Goal: Task Accomplishment & Management: Manage account settings

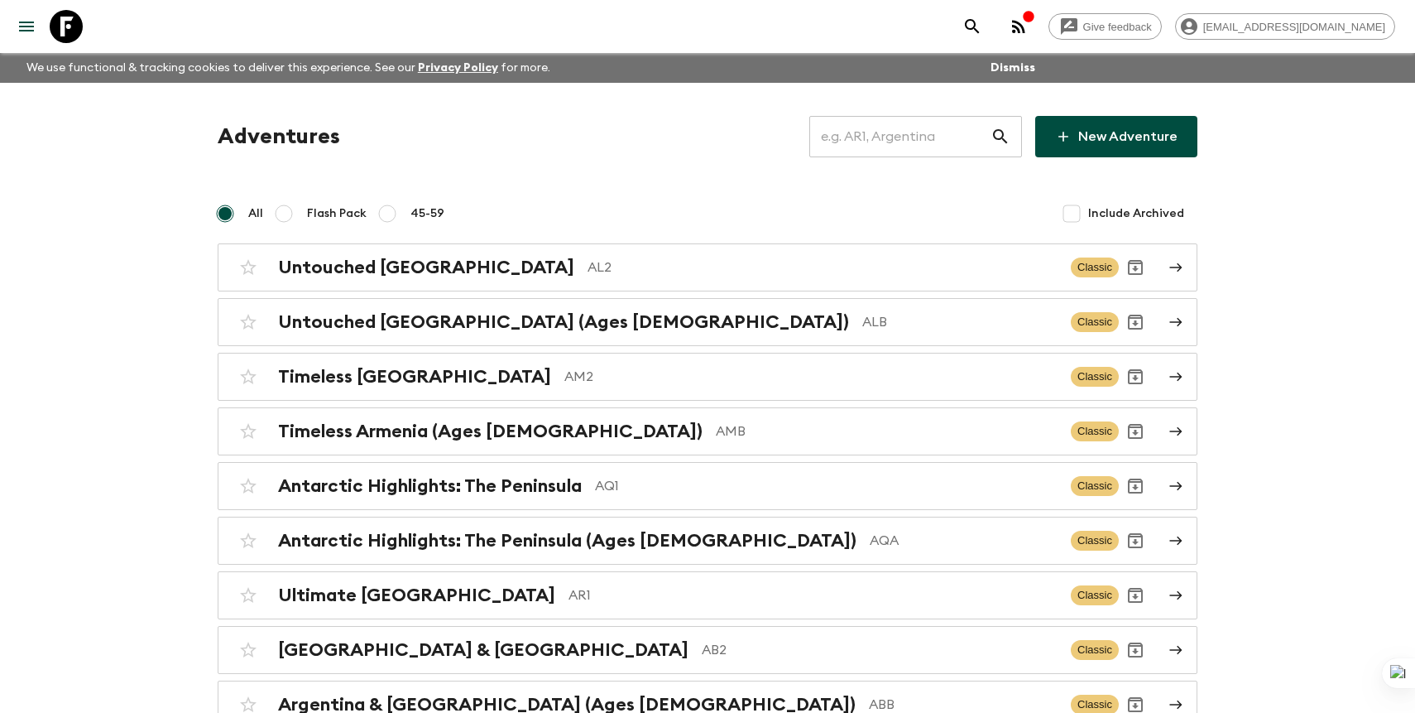
click at [929, 138] on input "text" at bounding box center [899, 136] width 181 height 46
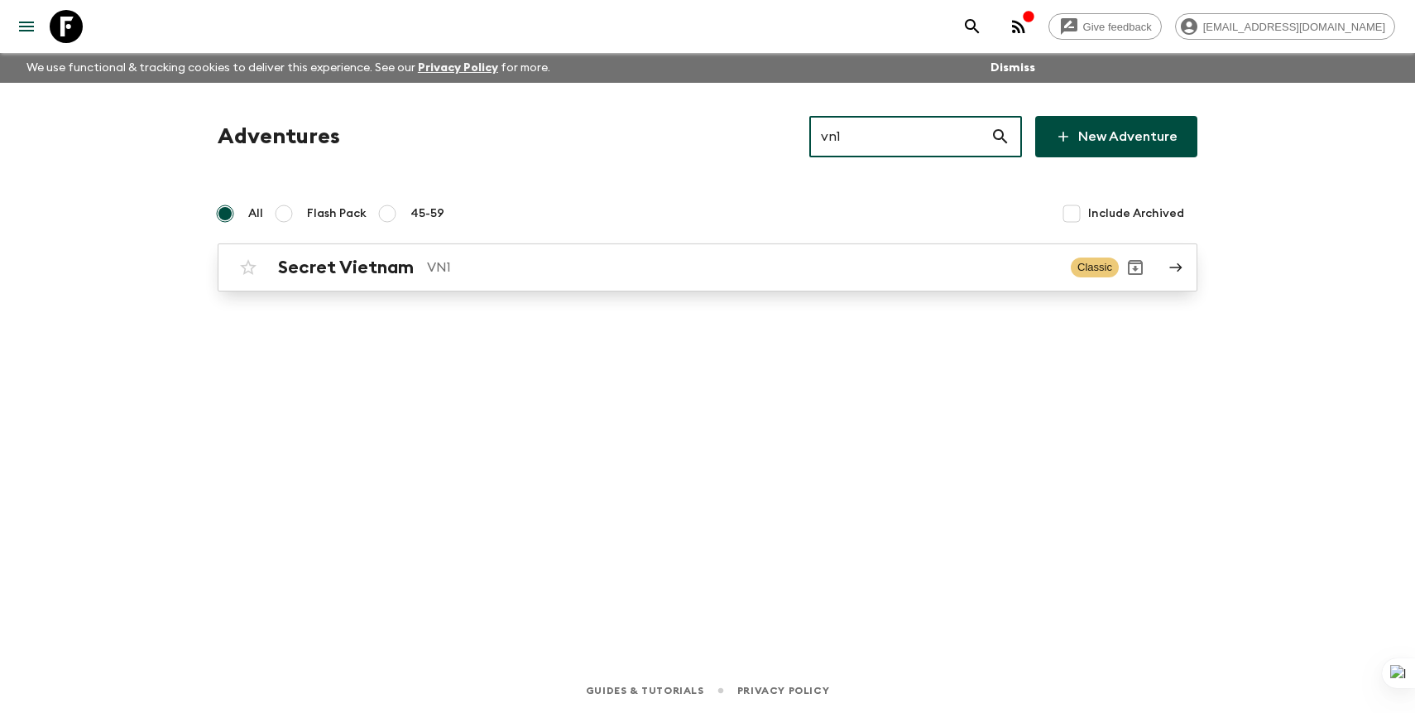
type input "vn1"
click at [755, 271] on p "VN1" at bounding box center [742, 267] width 631 height 20
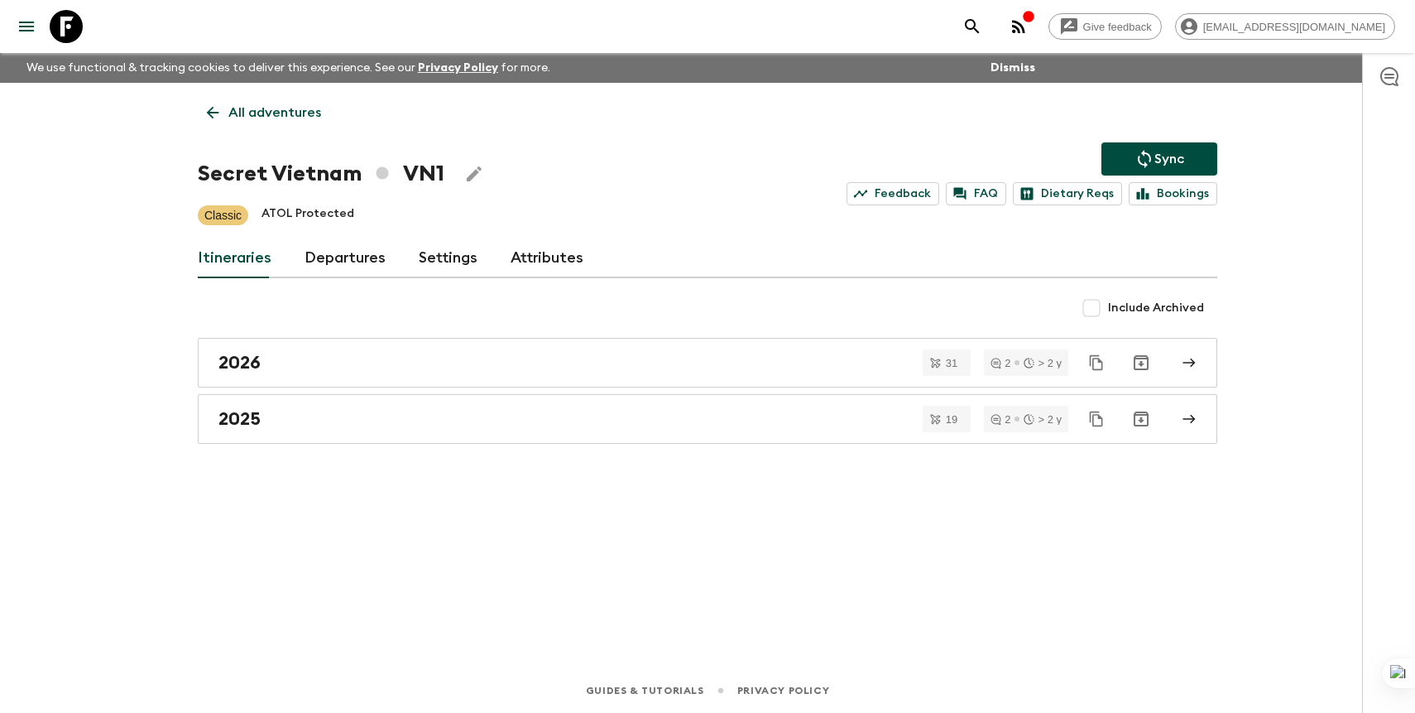
click at [337, 251] on link "Departures" at bounding box center [345, 258] width 81 height 40
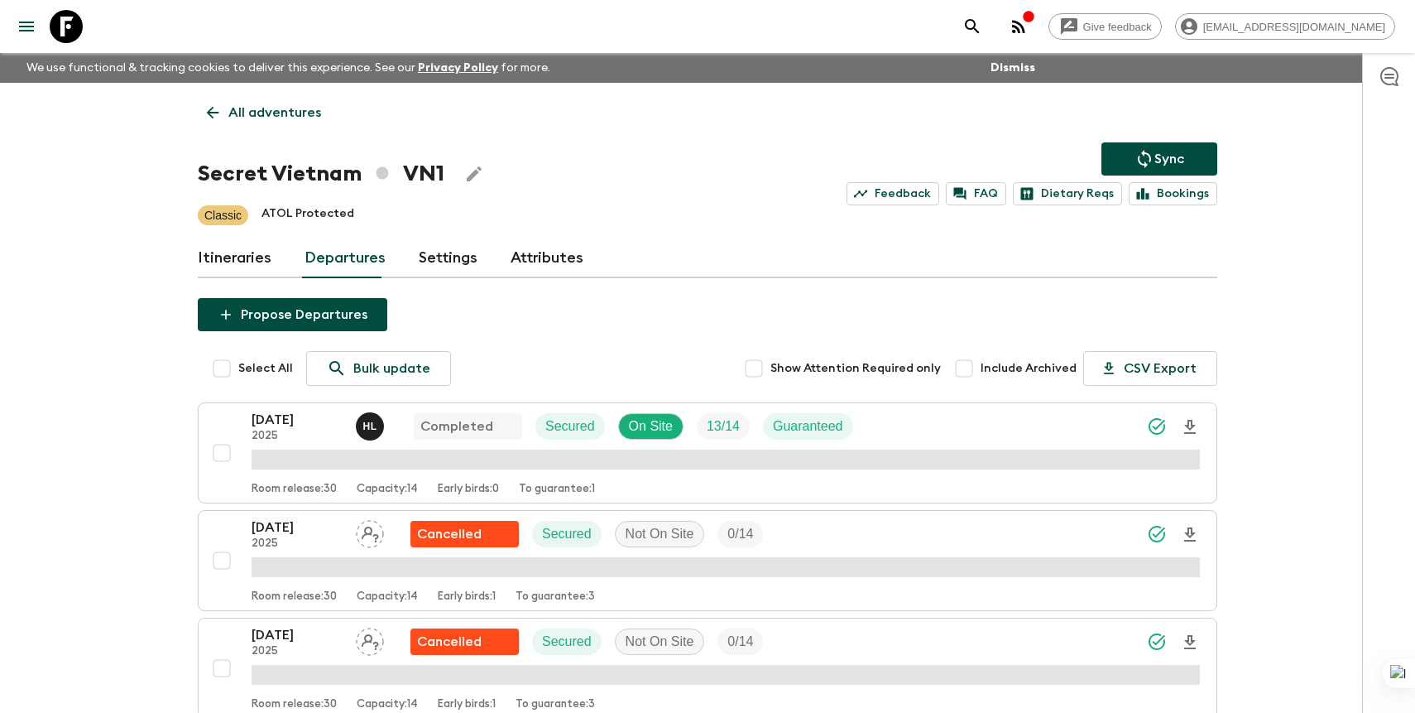
scroll to position [1569, 0]
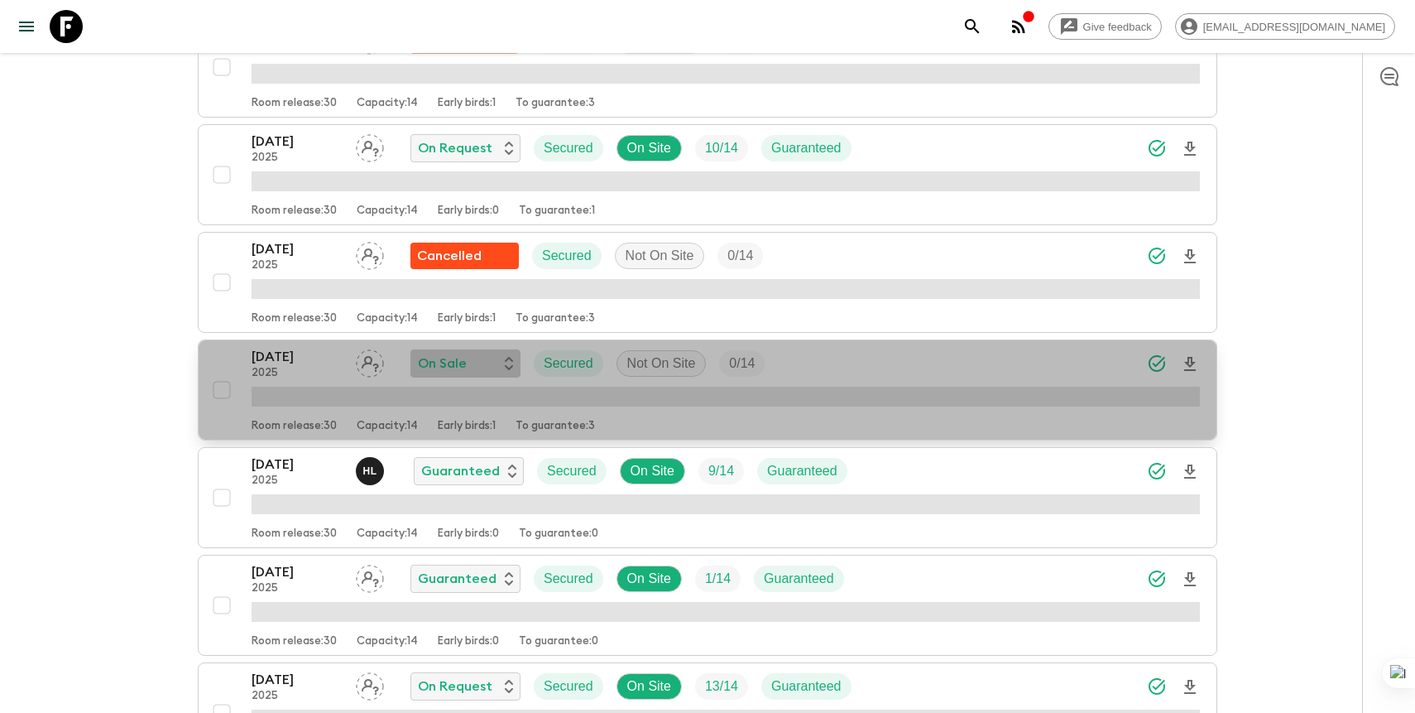
click at [481, 367] on div "On Sale" at bounding box center [465, 363] width 95 height 20
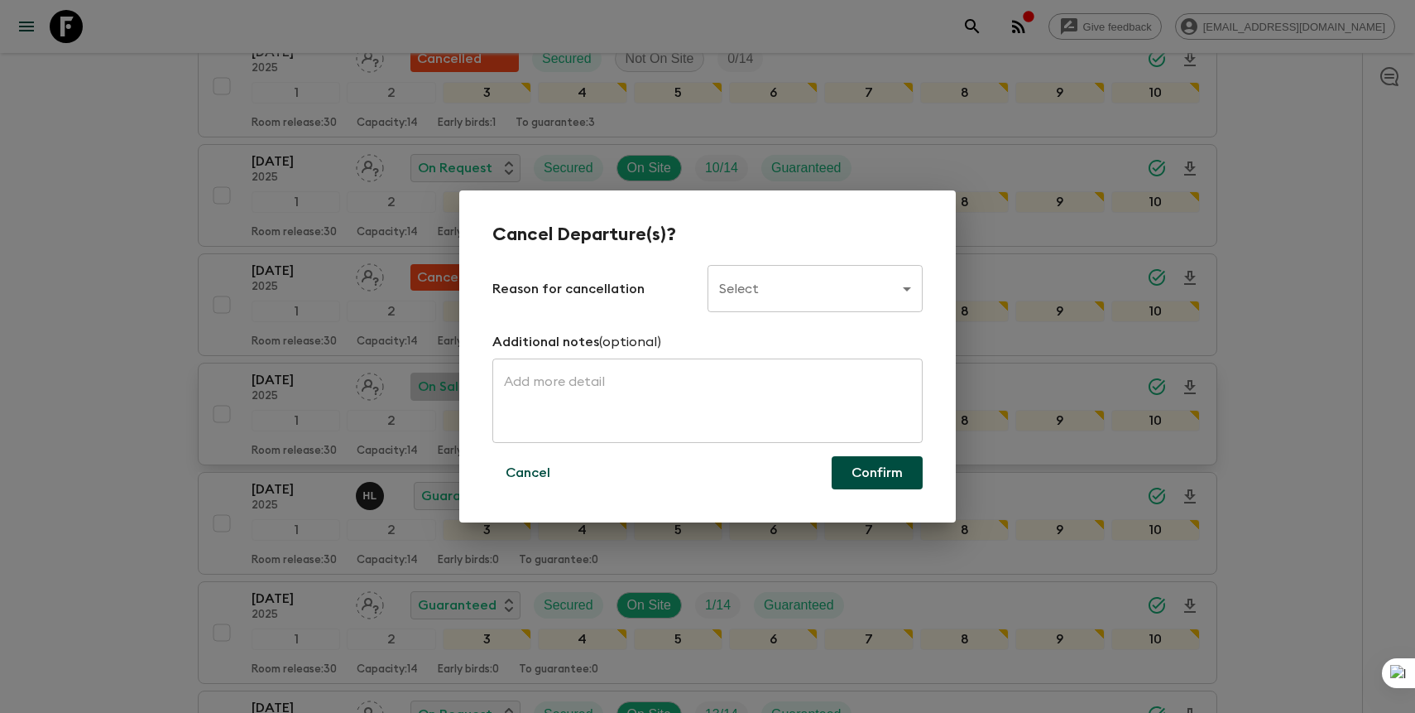
scroll to position [1592, 0]
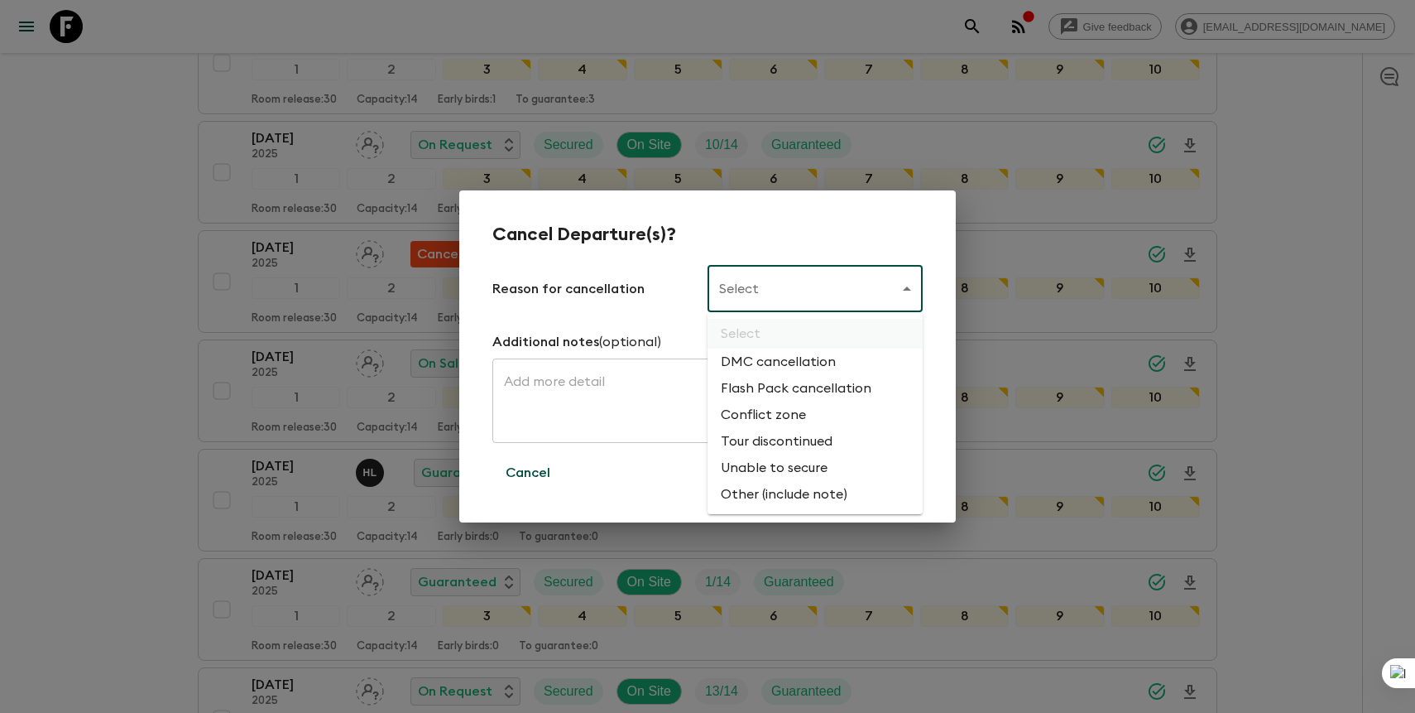
click at [772, 394] on li "Flash Pack cancellation" at bounding box center [815, 388] width 215 height 26
type input "FLASHPACK_CANCELLATION"
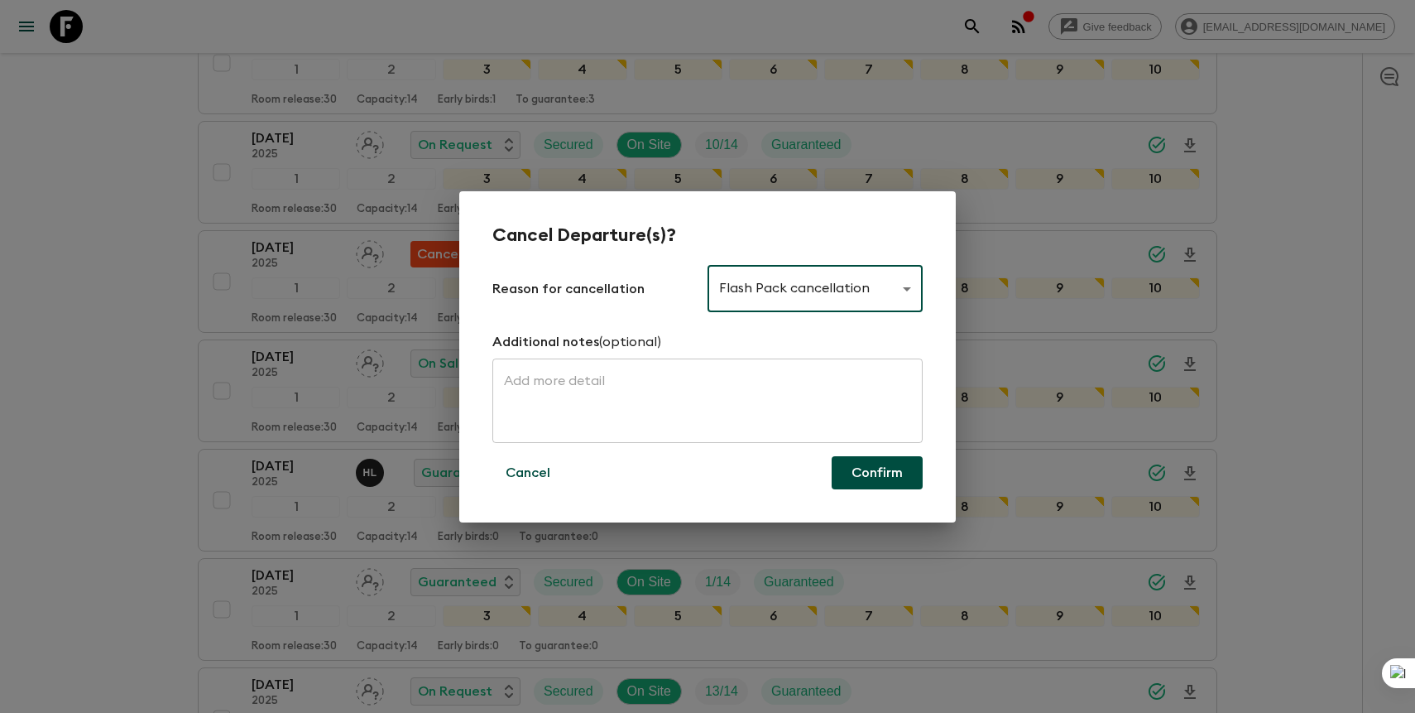
click at [872, 477] on button "Confirm" at bounding box center [877, 472] width 91 height 33
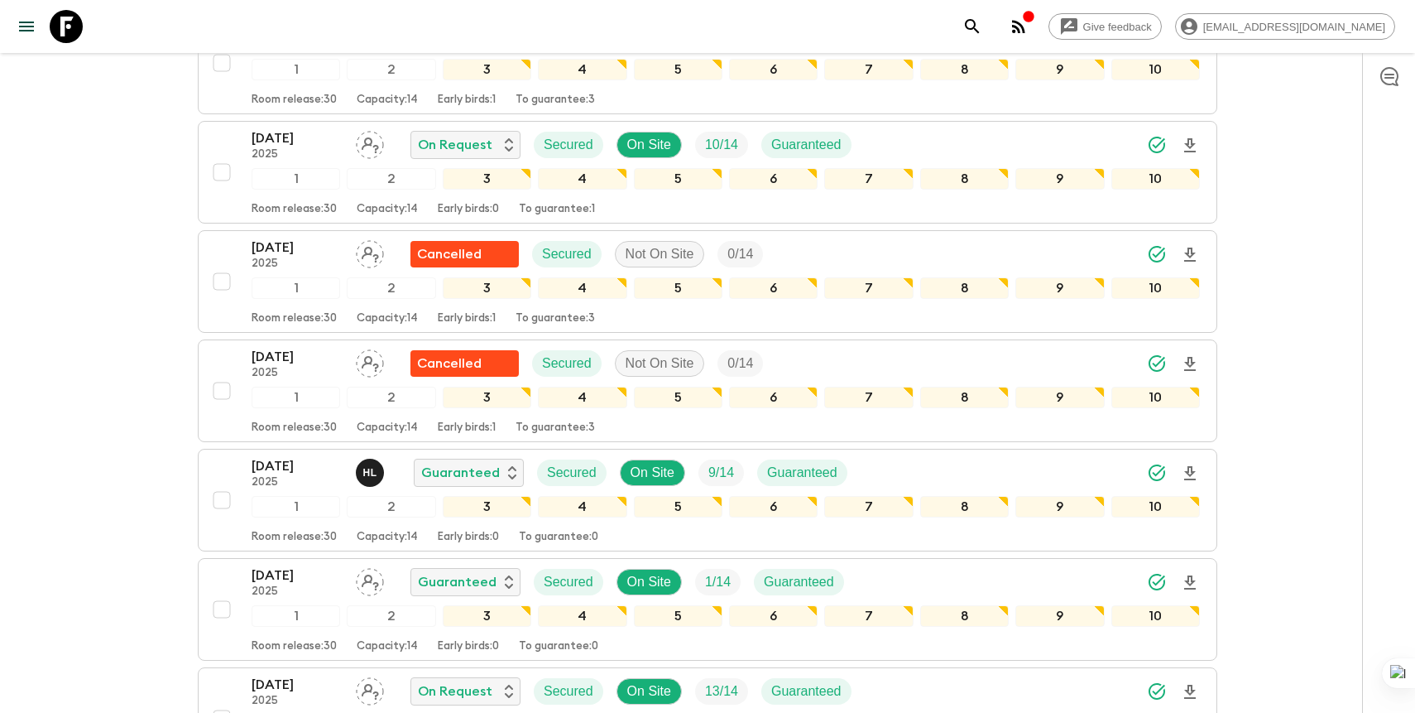
click at [982, 23] on icon "search adventures" at bounding box center [973, 27] width 20 height 20
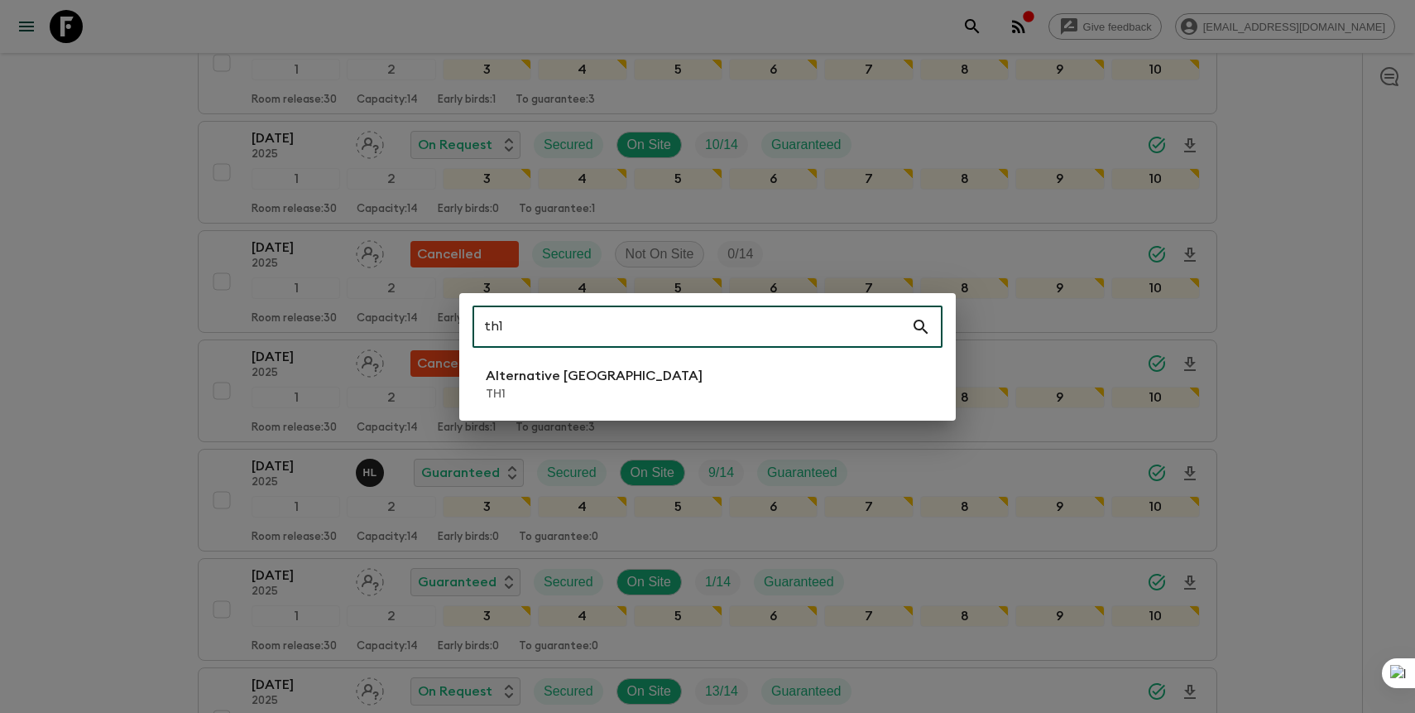
type input "th1"
click at [571, 391] on p "TH1" at bounding box center [594, 394] width 217 height 17
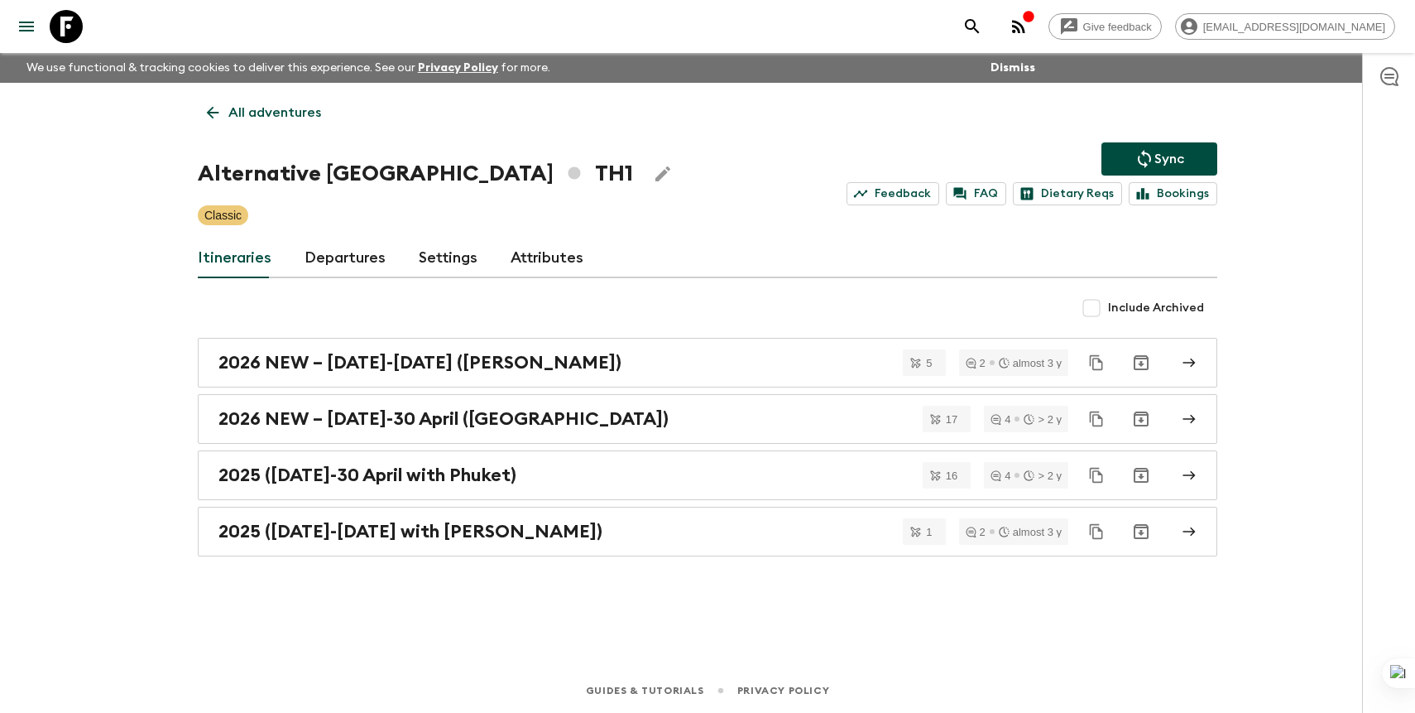
click at [346, 257] on link "Departures" at bounding box center [345, 258] width 81 height 40
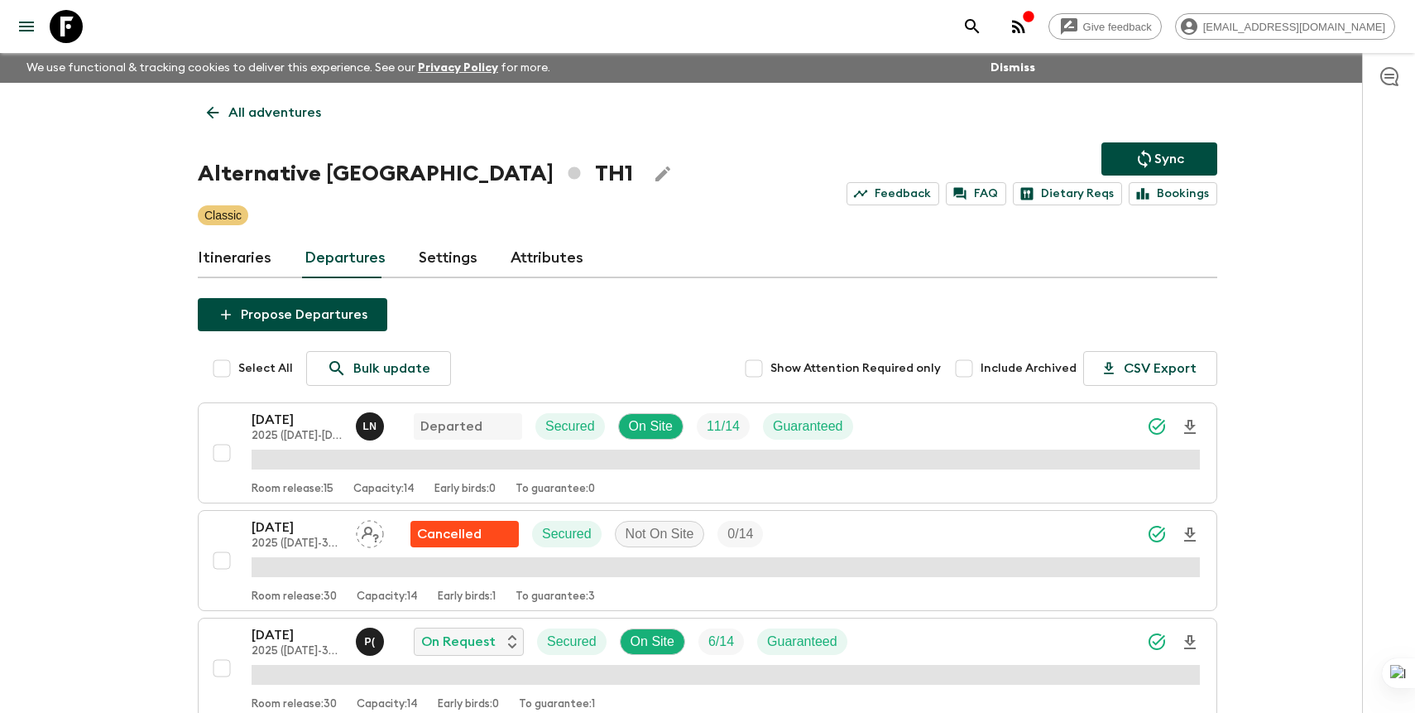
scroll to position [1139, 0]
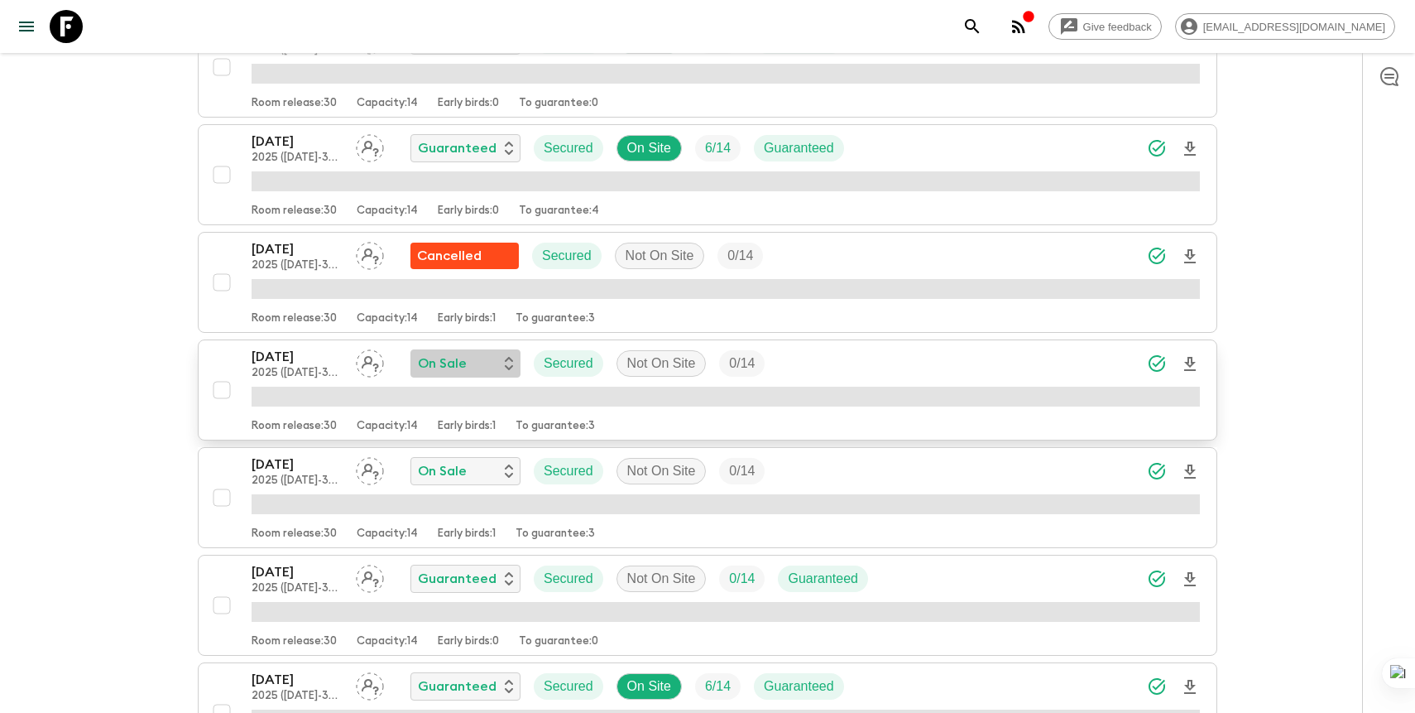
click at [494, 361] on div "On Sale" at bounding box center [465, 363] width 95 height 20
click at [486, 401] on p "Cancelled" at bounding box center [470, 398] width 65 height 20
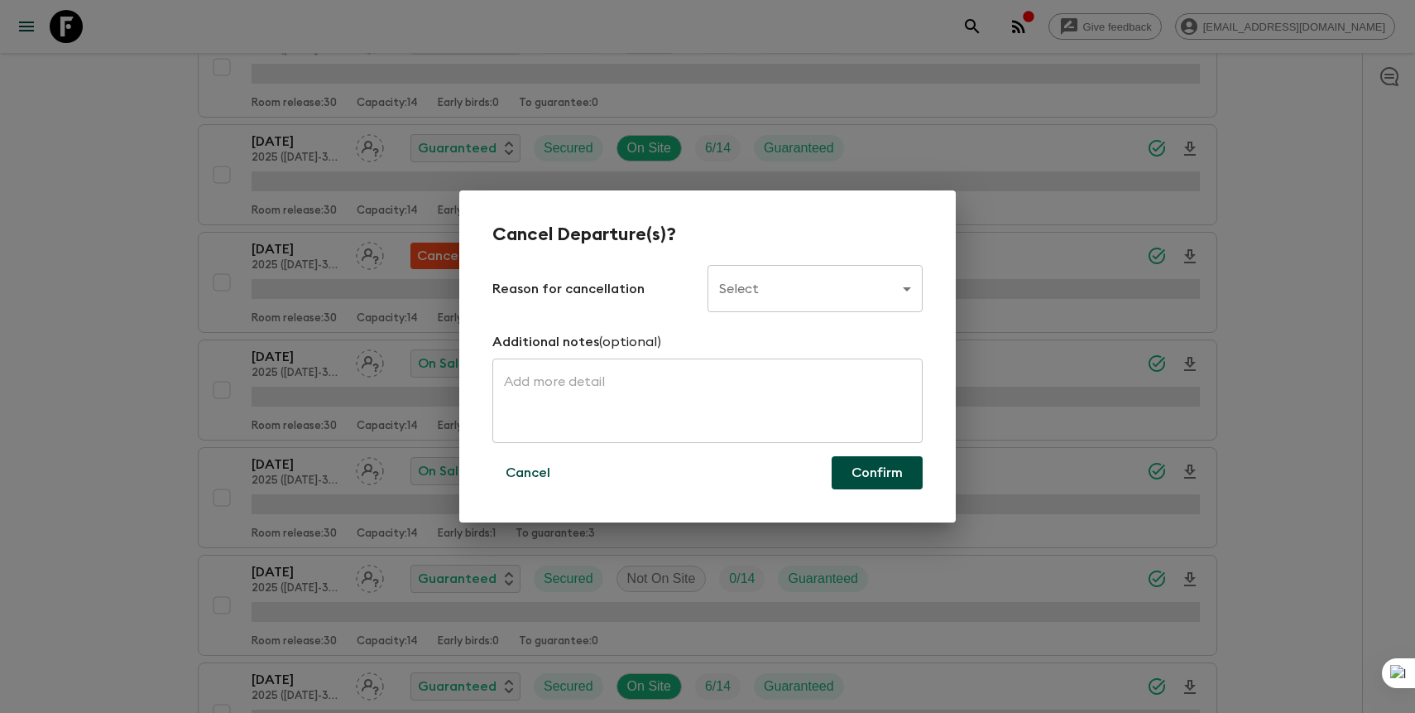
click at [837, 263] on div "Cancel Departure(s)? Reason for cancellation Select ​ Additional notes (optiona…" at bounding box center [707, 356] width 497 height 332
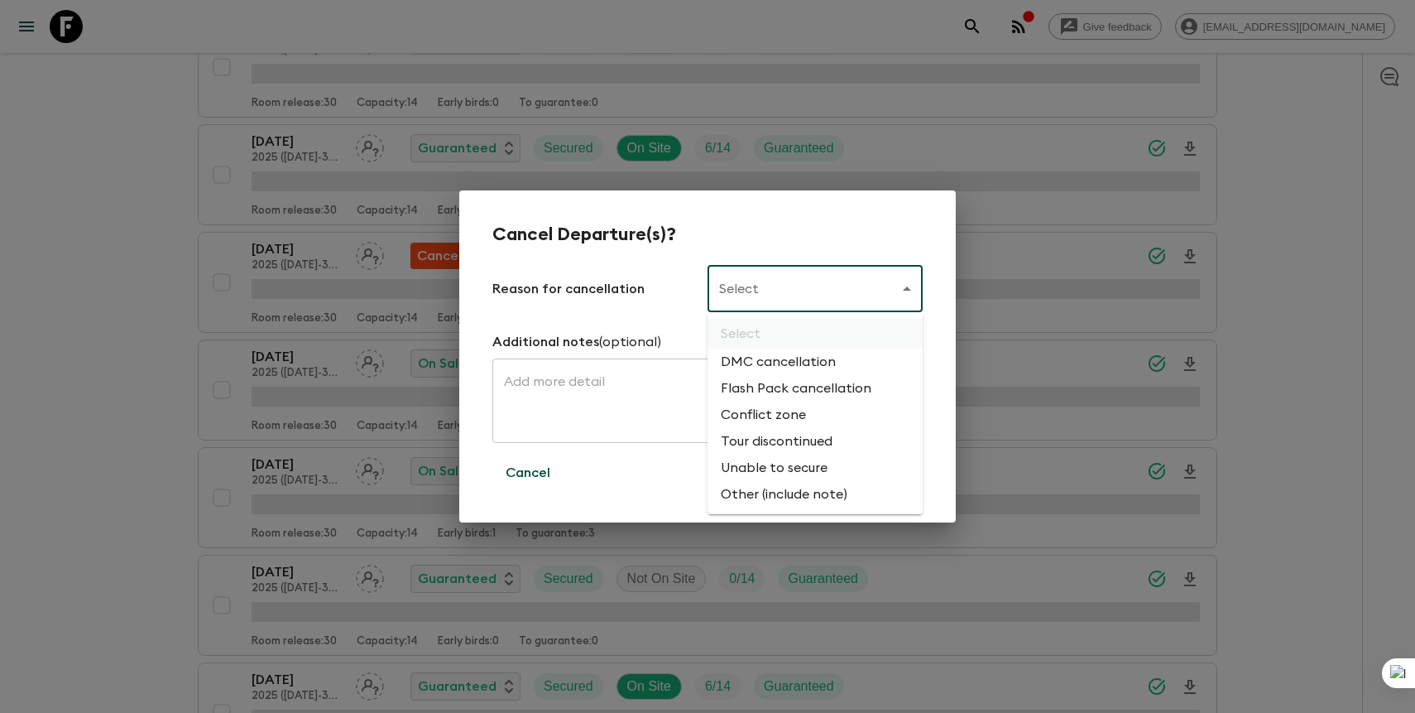
click at [805, 397] on li "Flash Pack cancellation" at bounding box center [815, 388] width 215 height 26
type input "FLASHPACK_CANCELLATION"
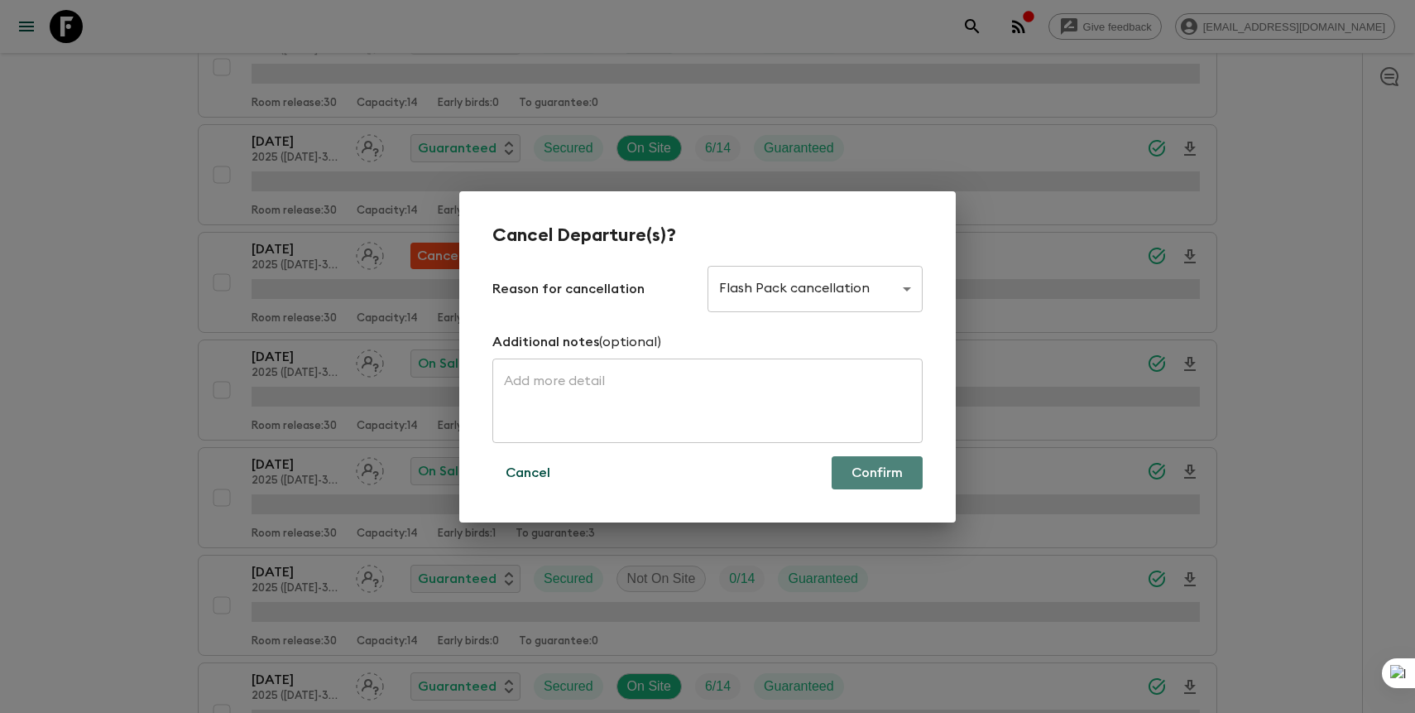
click at [873, 478] on button "Confirm" at bounding box center [877, 472] width 91 height 33
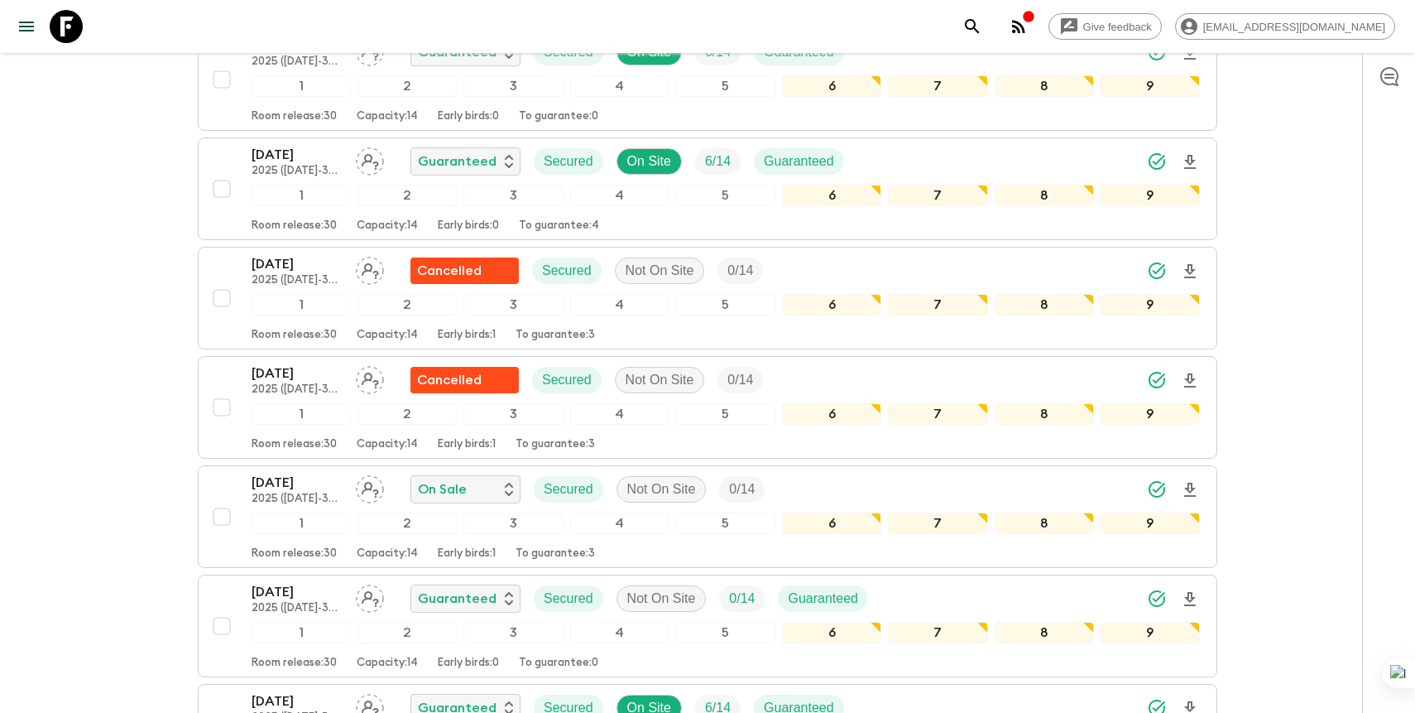
scroll to position [1155, 0]
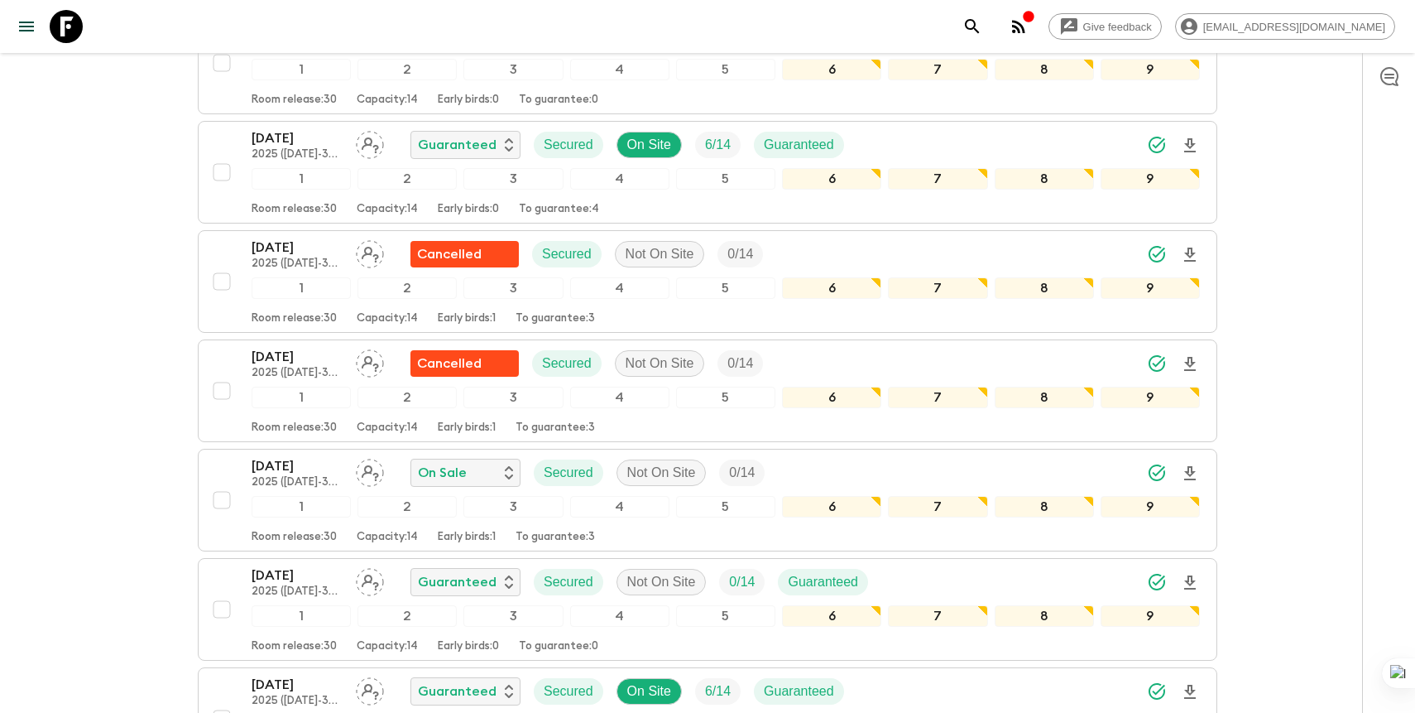
click at [982, 22] on icon "search adventures" at bounding box center [973, 27] width 20 height 20
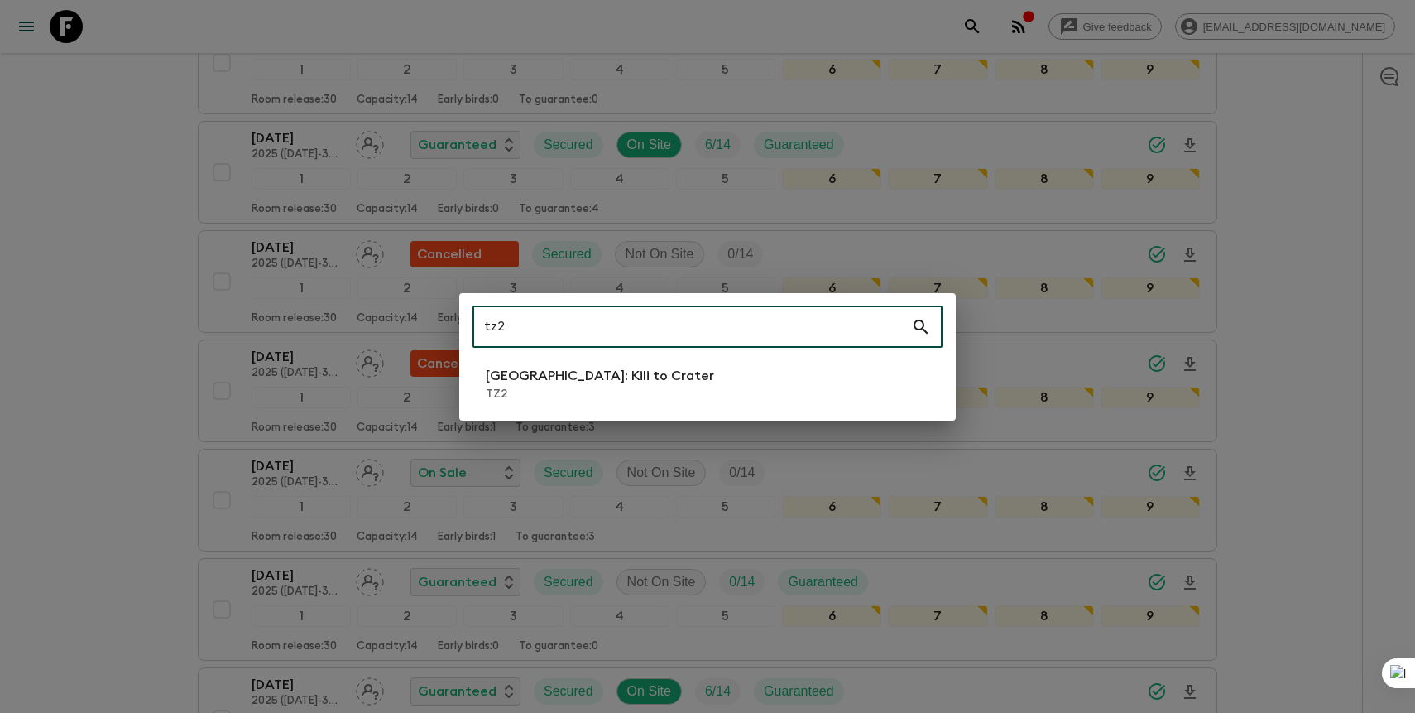
type input "tz2"
click at [630, 396] on li "[GEOGRAPHIC_DATA]: Kili to Crater TZ2" at bounding box center [708, 384] width 470 height 46
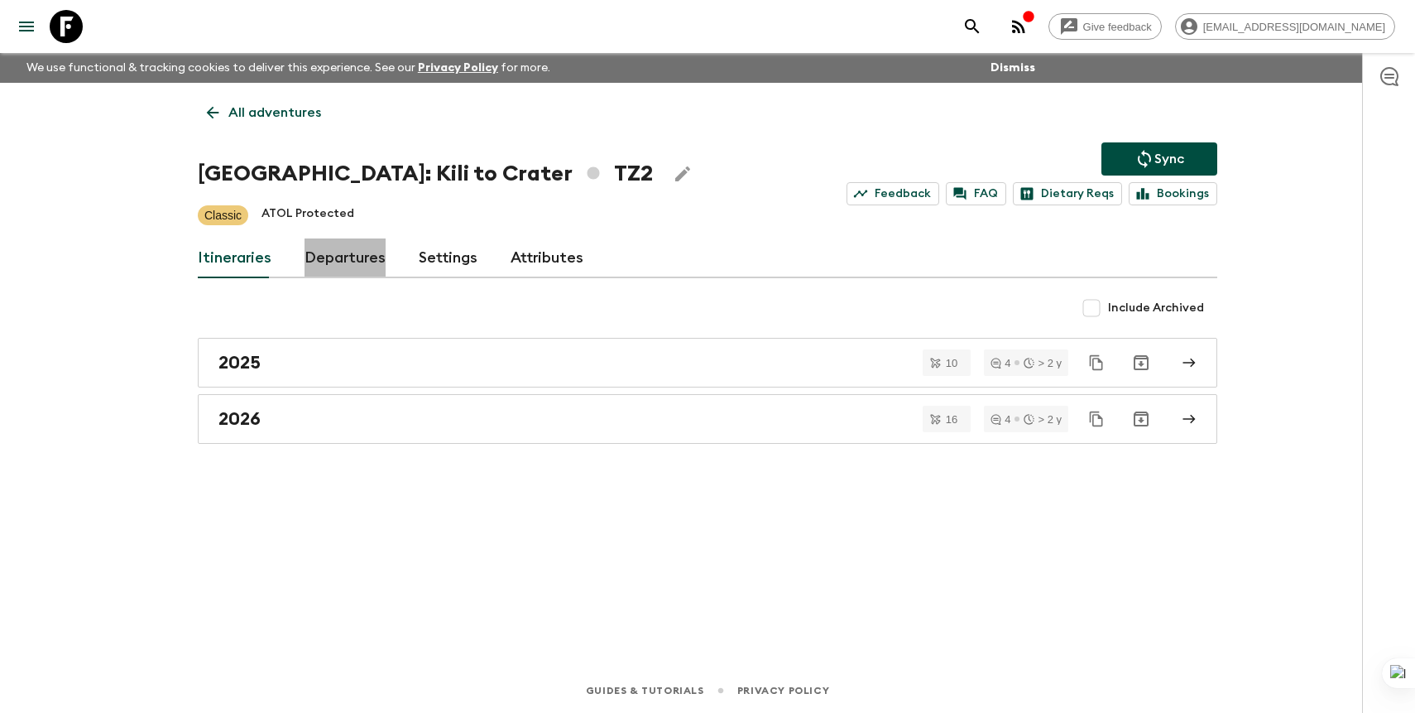
click at [348, 247] on link "Departures" at bounding box center [345, 258] width 81 height 40
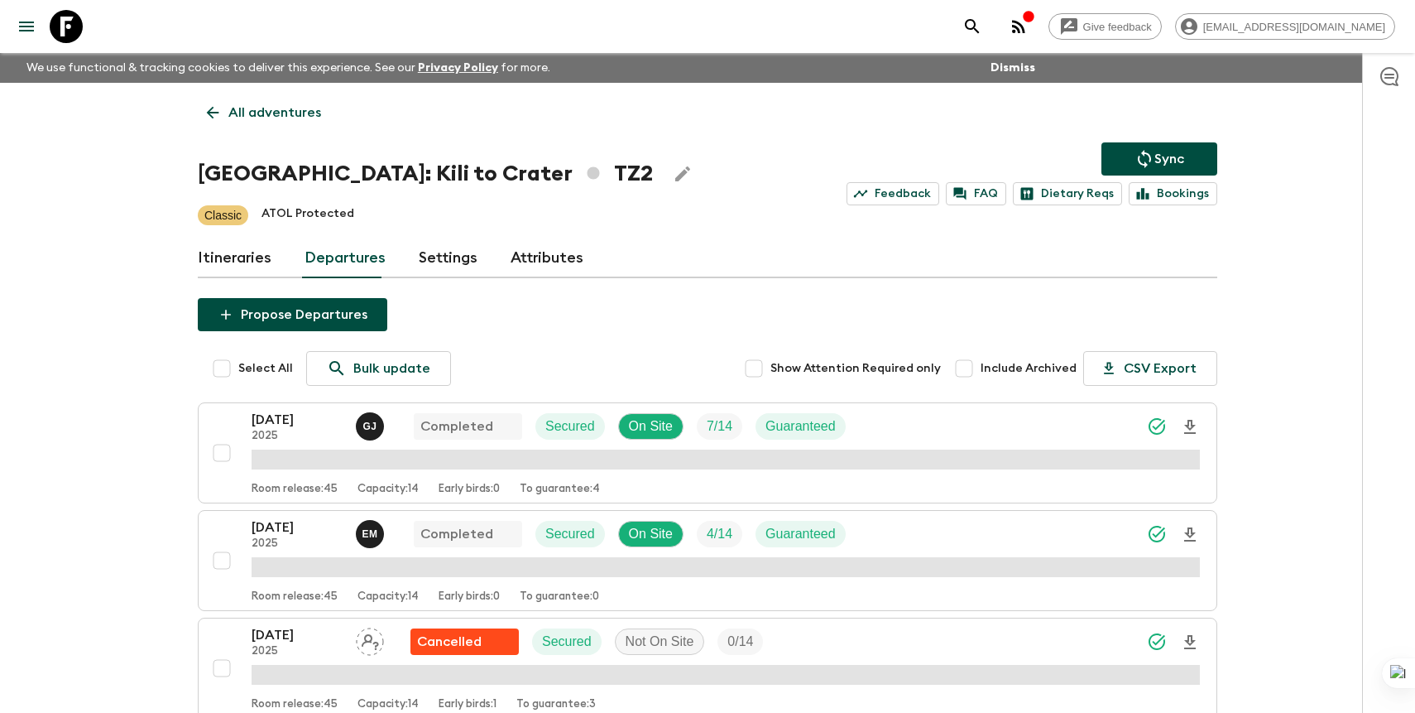
scroll to position [924, 0]
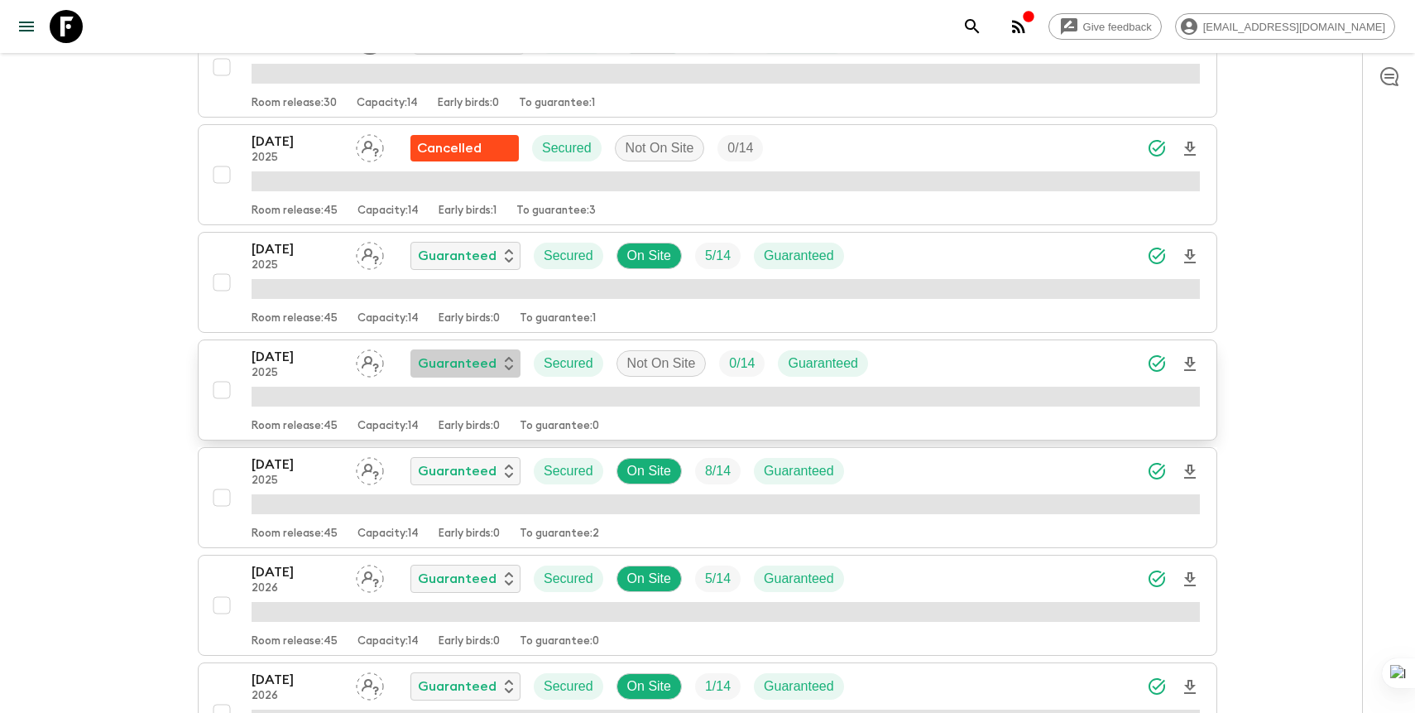
click at [468, 358] on p "Guaranteed" at bounding box center [457, 363] width 79 height 20
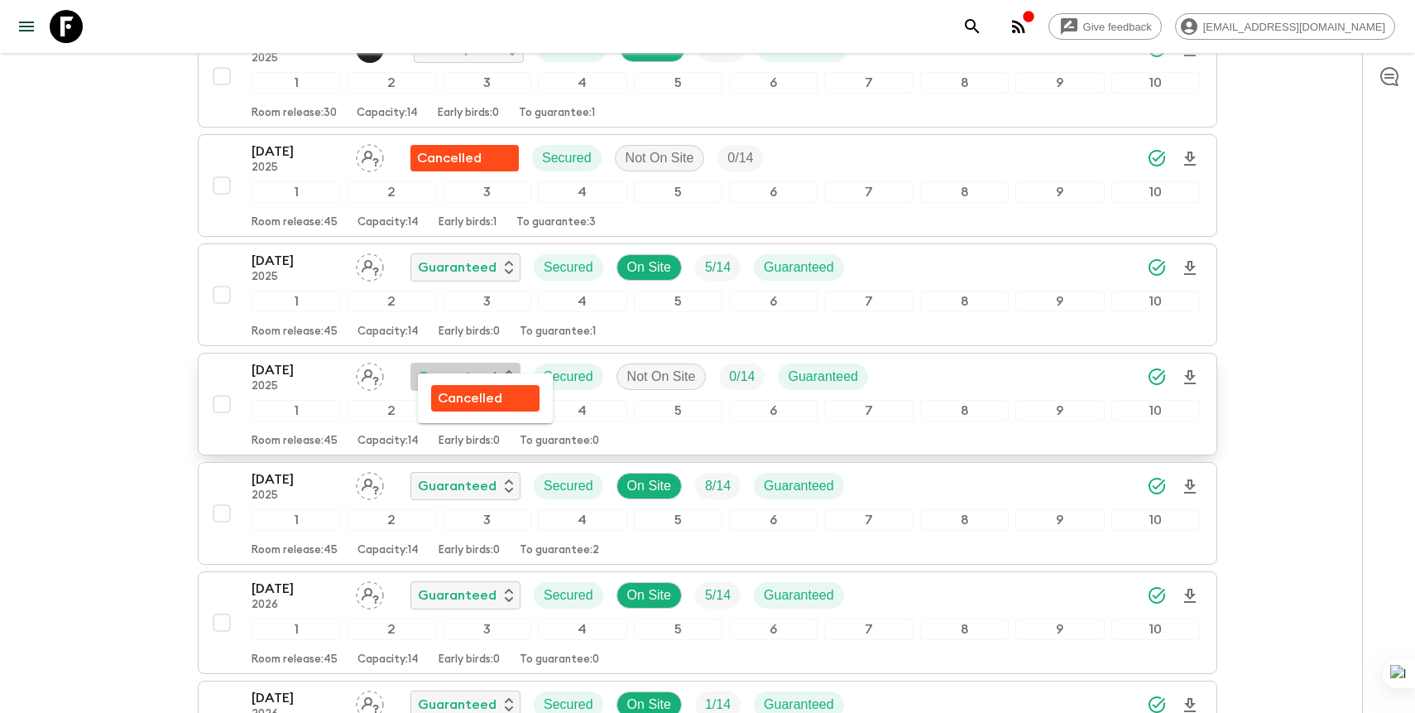
scroll to position [937, 0]
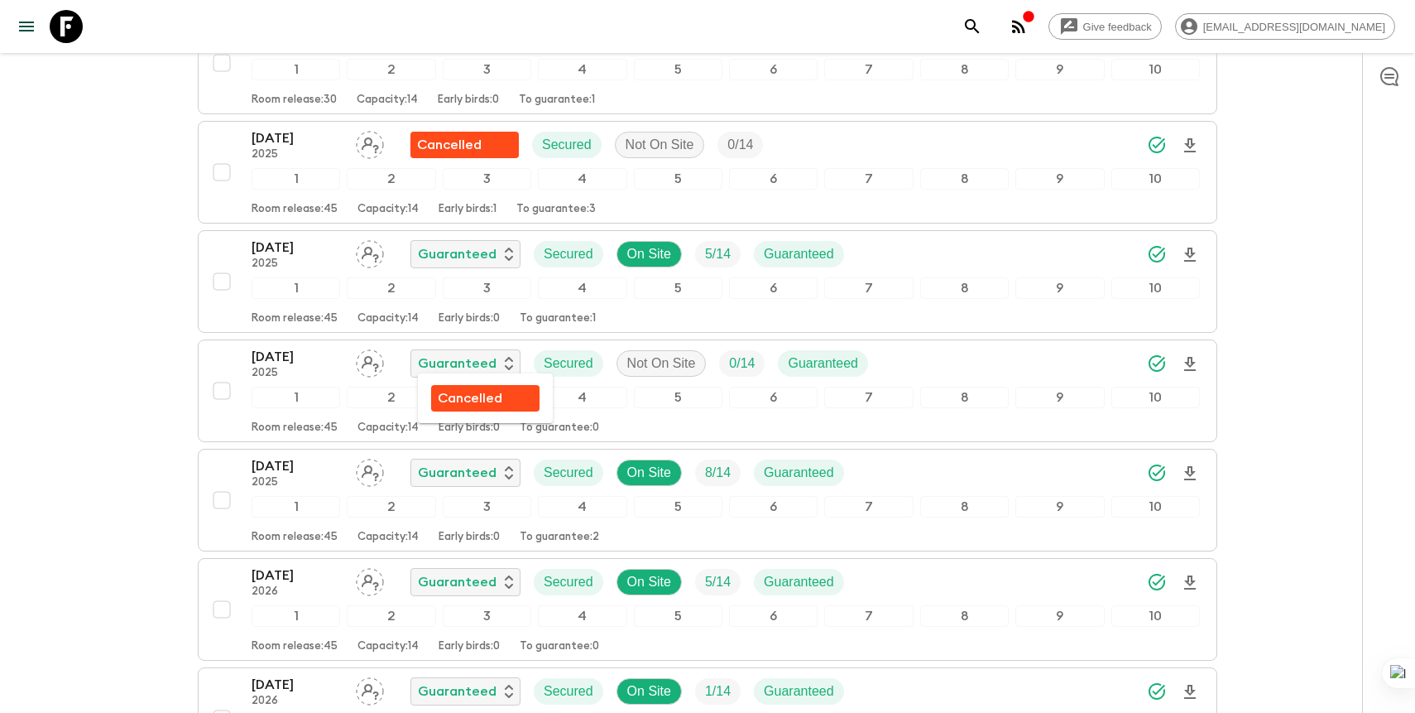
click at [497, 399] on p "Cancelled" at bounding box center [470, 398] width 65 height 20
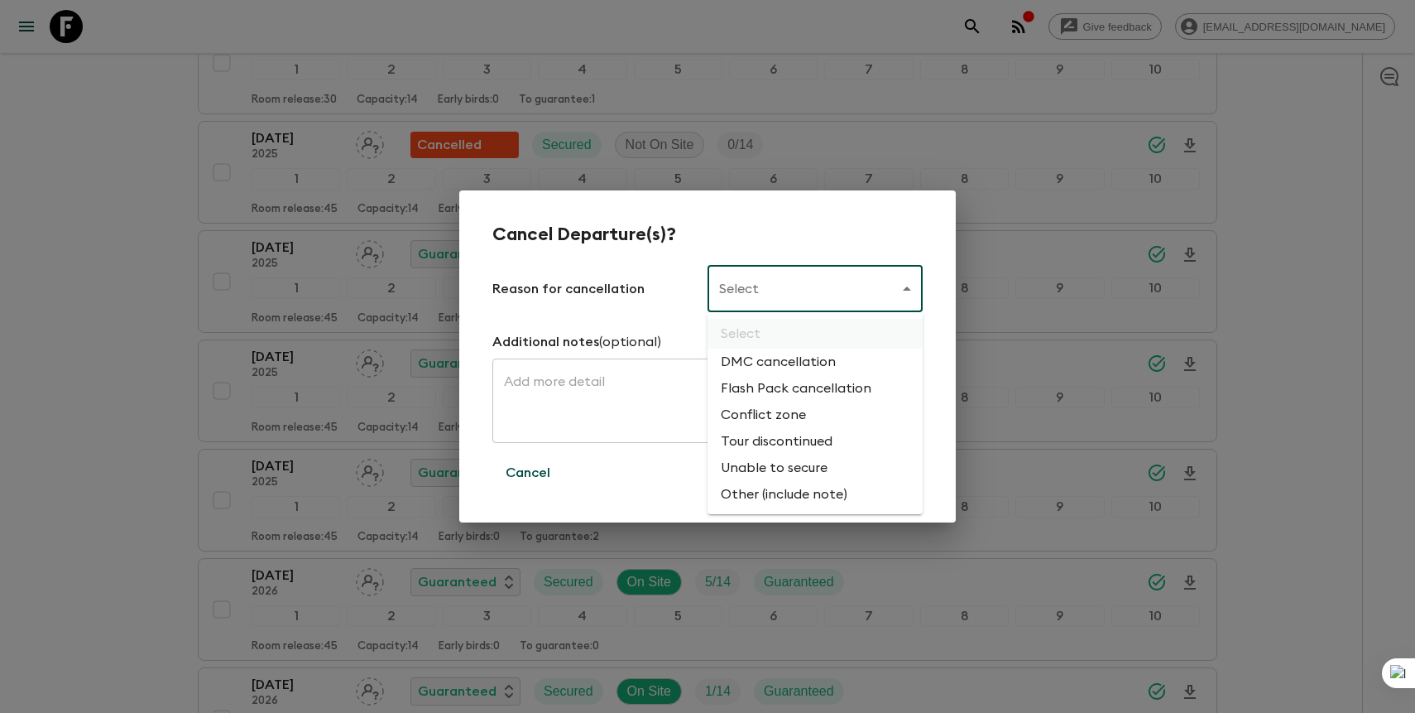
click at [775, 391] on li "Flash Pack cancellation" at bounding box center [815, 388] width 215 height 26
type input "FLASHPACK_CANCELLATION"
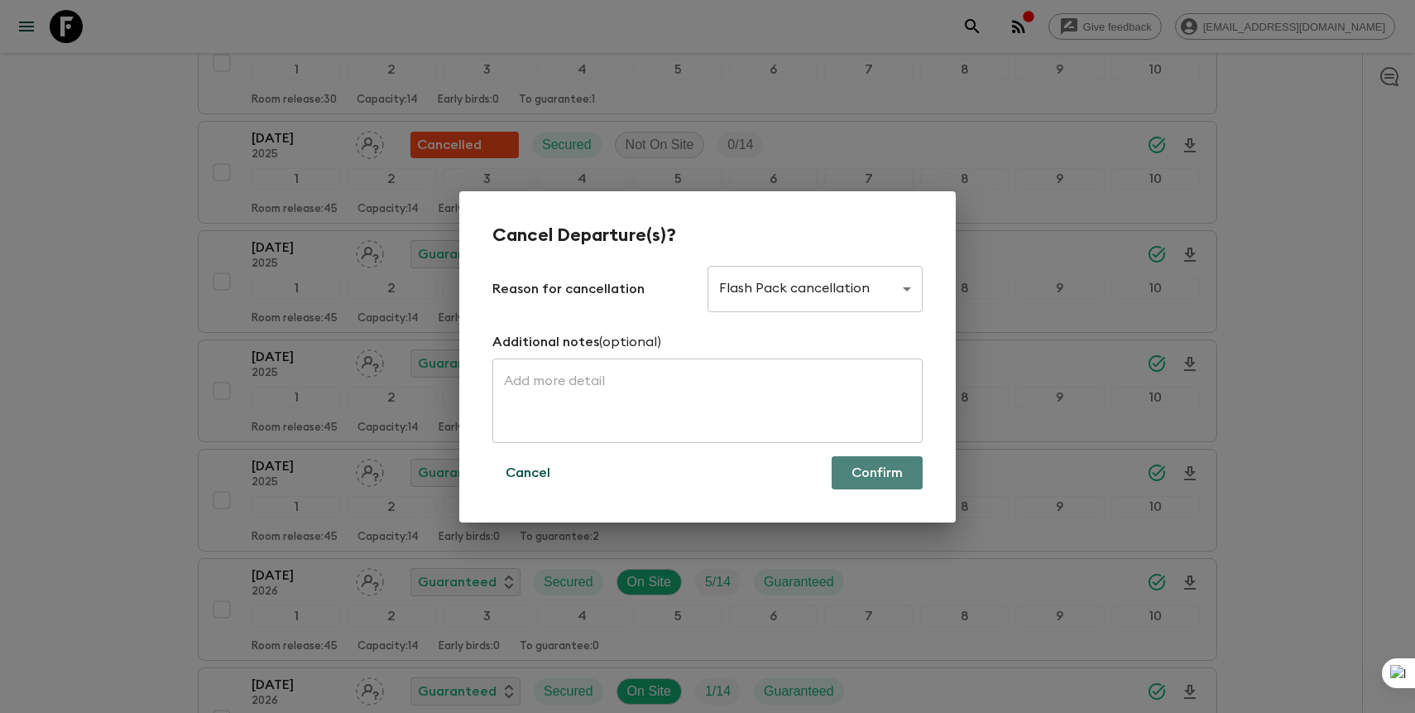
click at [864, 473] on button "Confirm" at bounding box center [877, 472] width 91 height 33
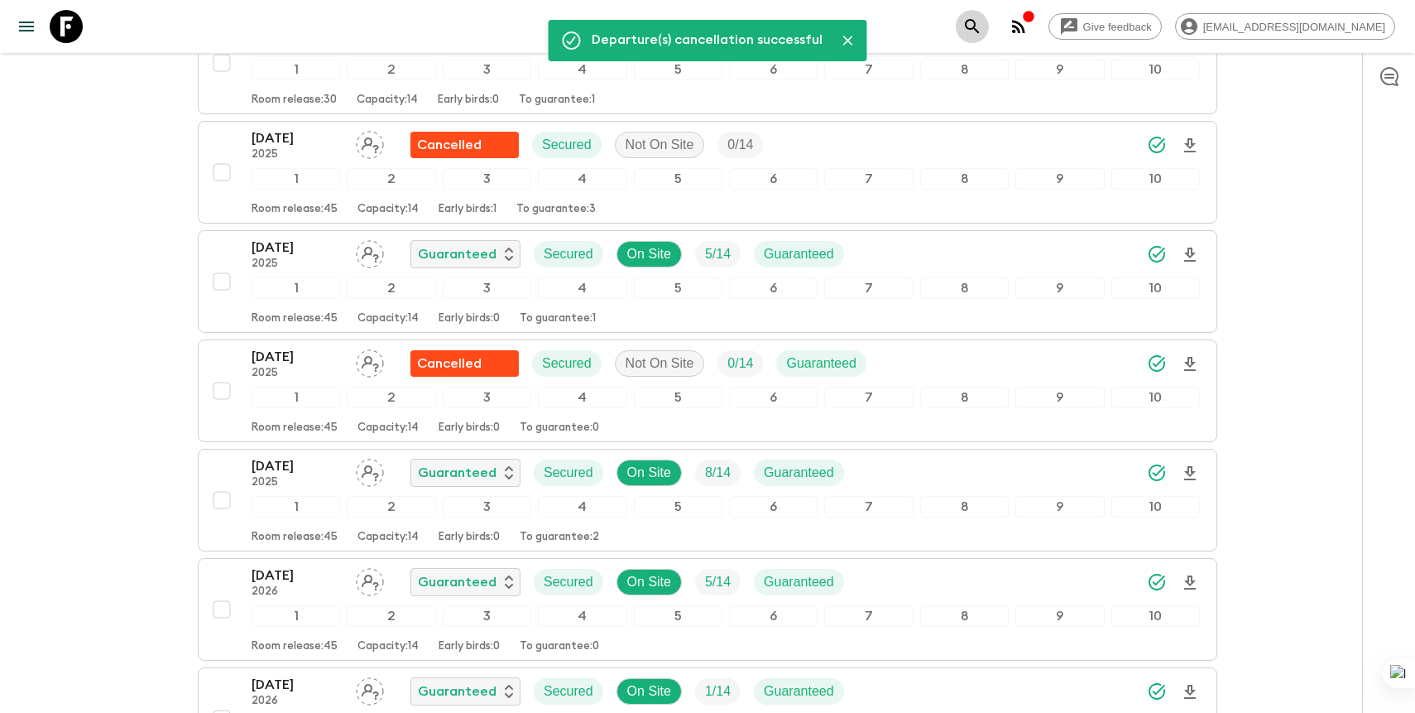
click at [982, 18] on icon "search adventures" at bounding box center [973, 27] width 20 height 20
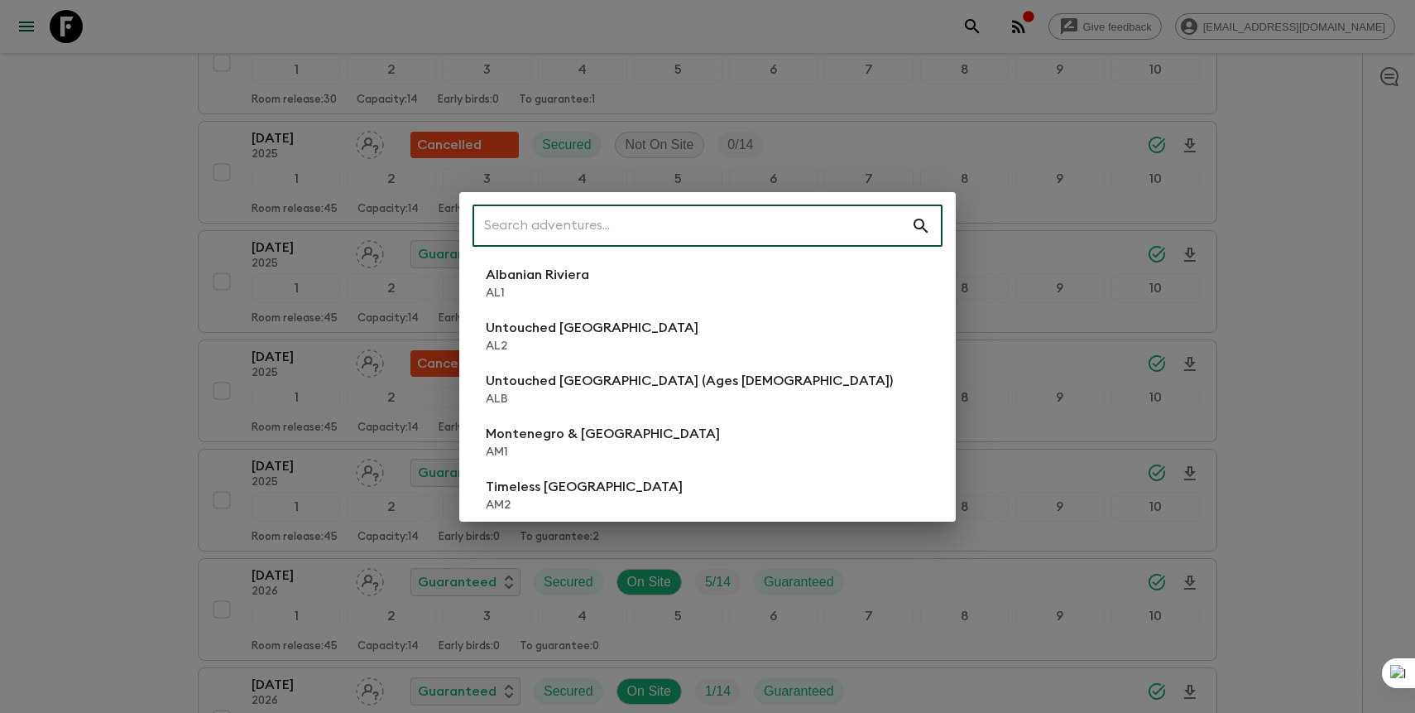
type input "c"
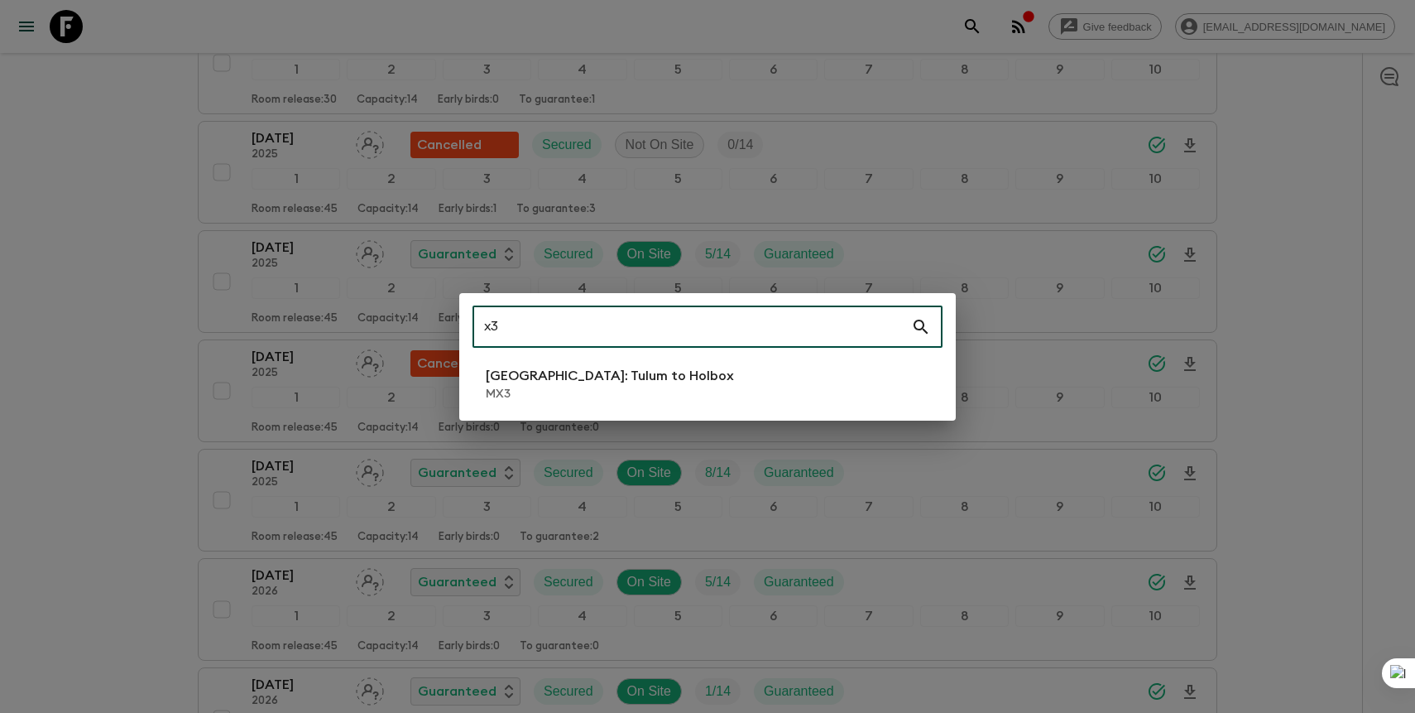
type input "x3"
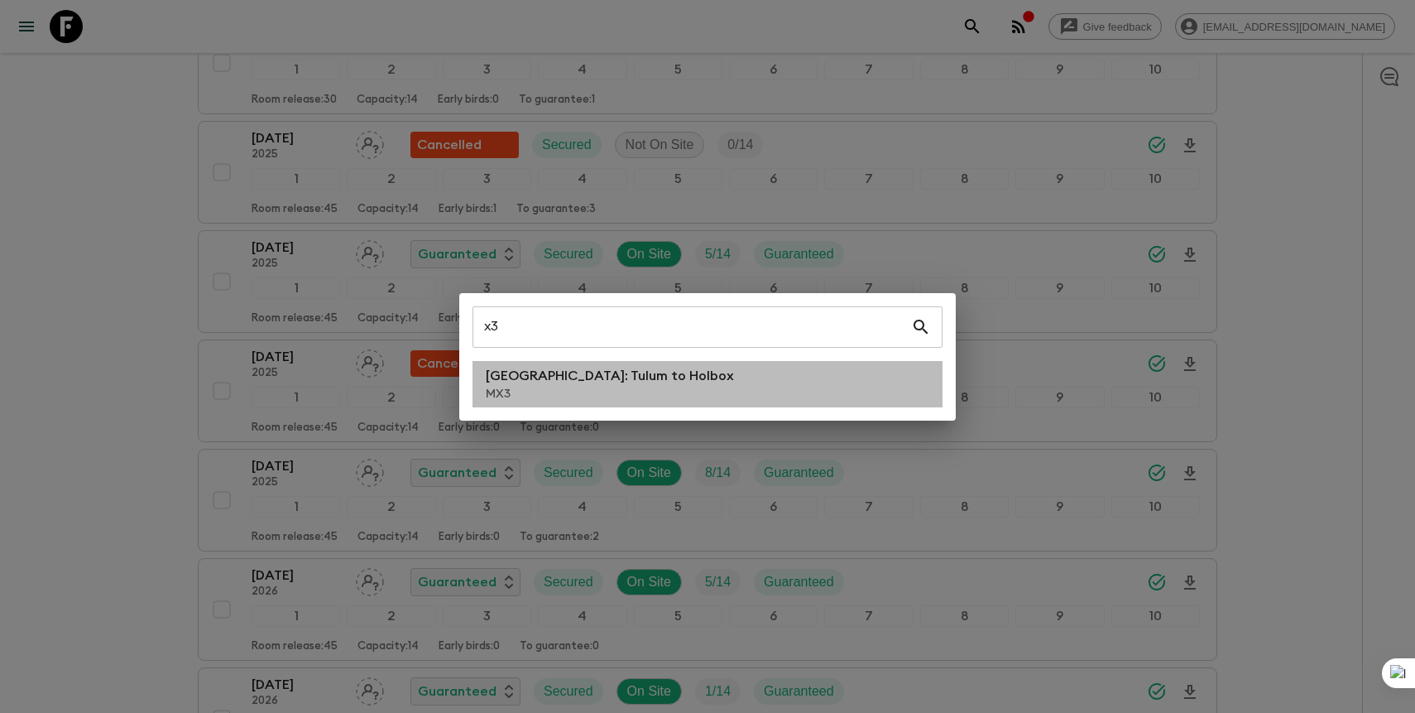
click at [550, 395] on p "MX3" at bounding box center [610, 394] width 248 height 17
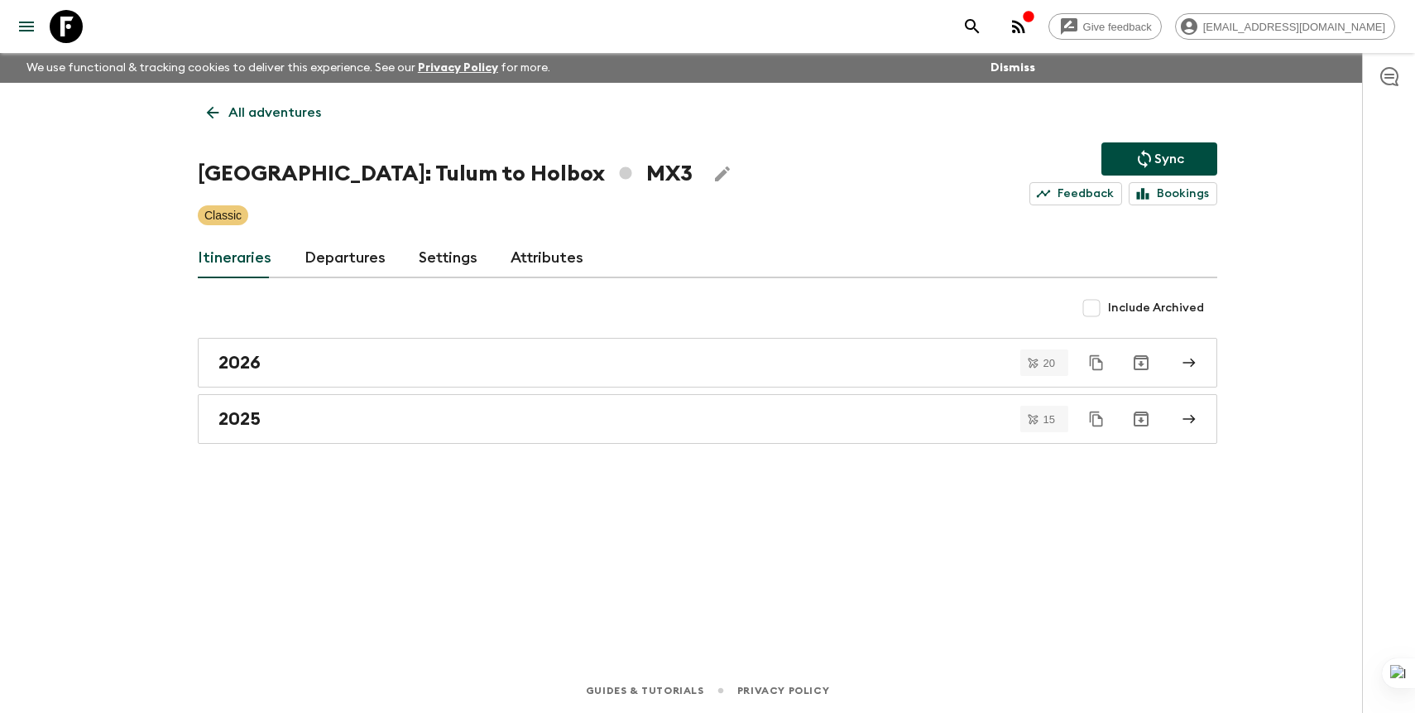
click at [320, 257] on link "Departures" at bounding box center [345, 258] width 81 height 40
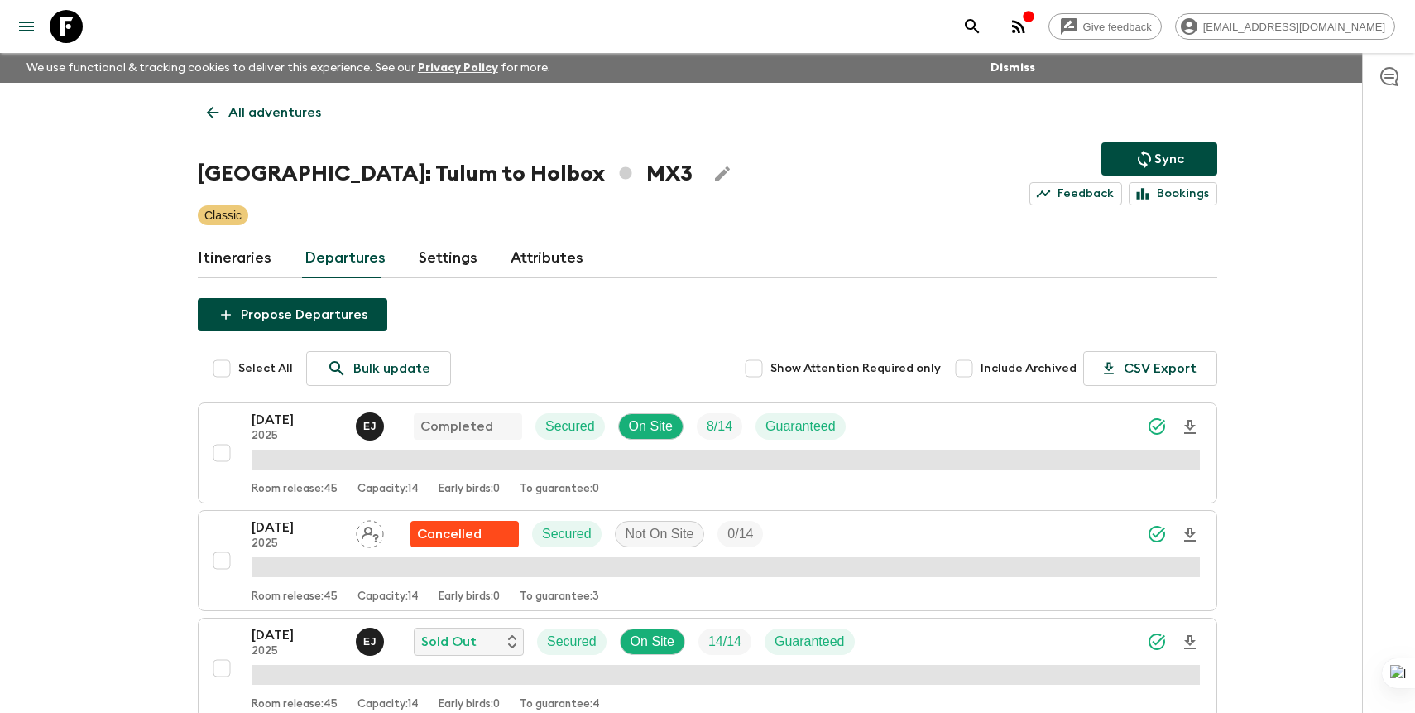
scroll to position [1354, 0]
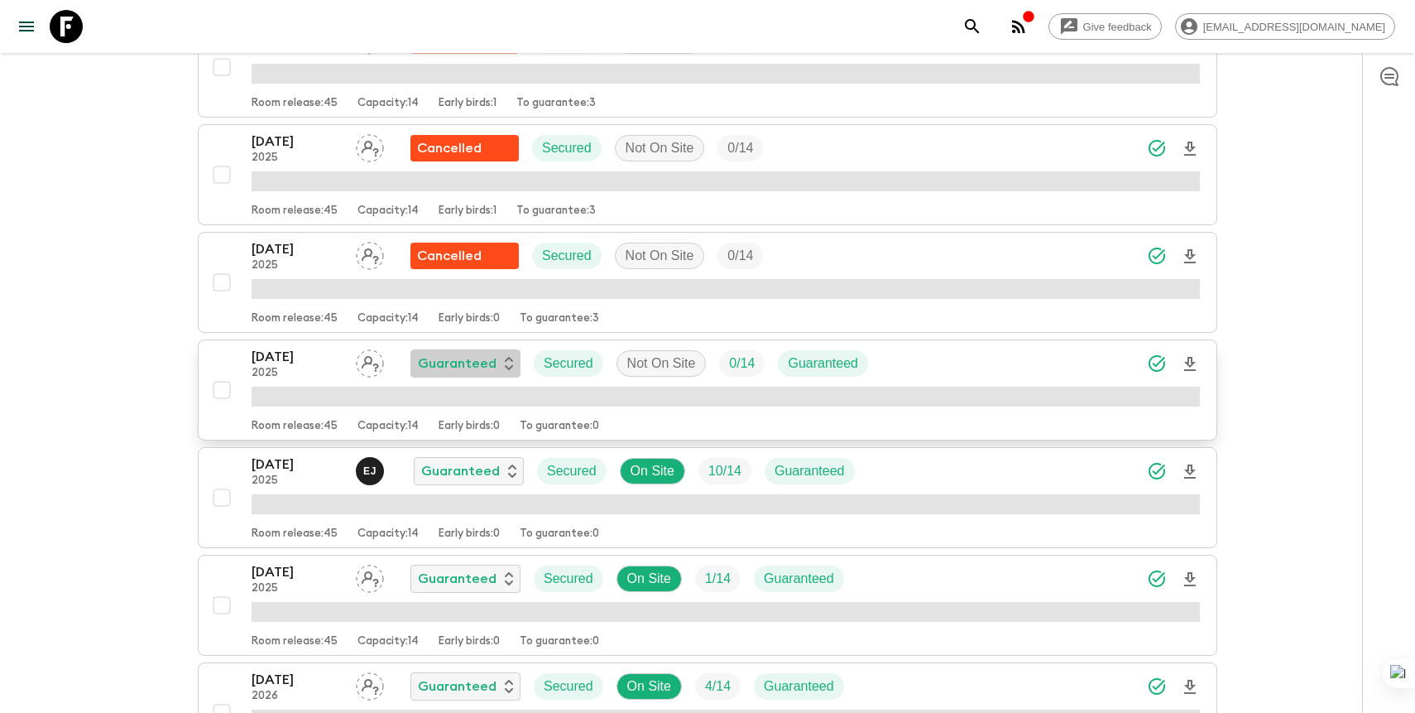
click at [474, 351] on div "Guaranteed" at bounding box center [466, 363] width 110 height 28
click at [479, 408] on p "Cancelled" at bounding box center [462, 402] width 65 height 20
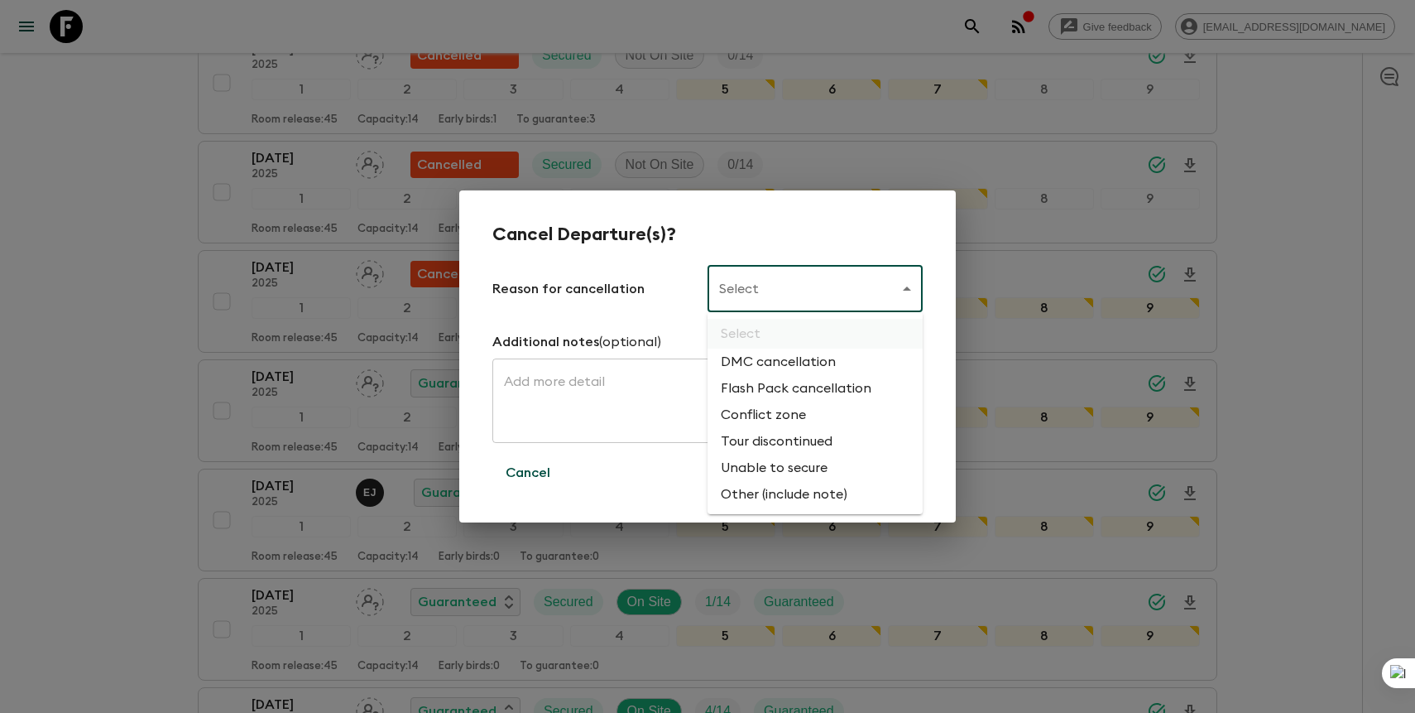
scroll to position [1374, 0]
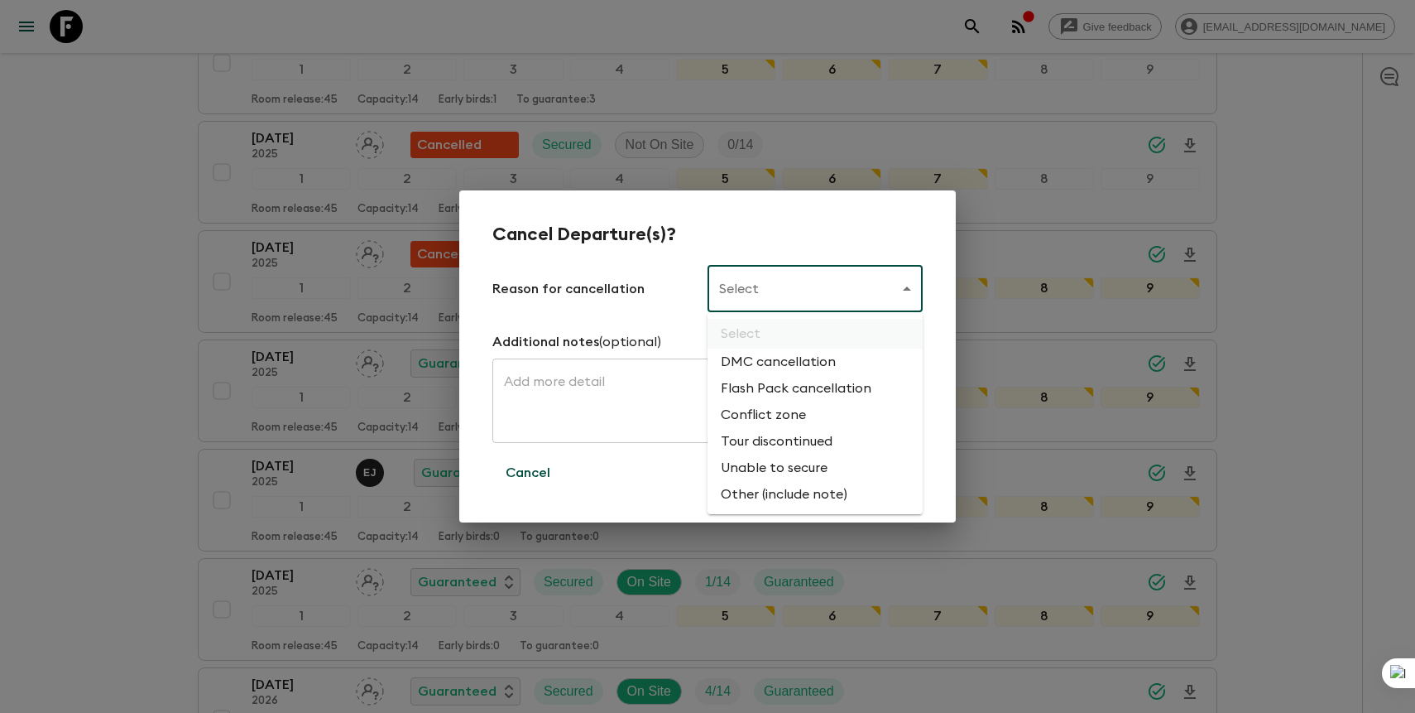
click at [773, 291] on div at bounding box center [707, 356] width 1415 height 713
click at [769, 395] on li "Flash Pack cancellation" at bounding box center [815, 388] width 215 height 26
type input "FLASHPACK_CANCELLATION"
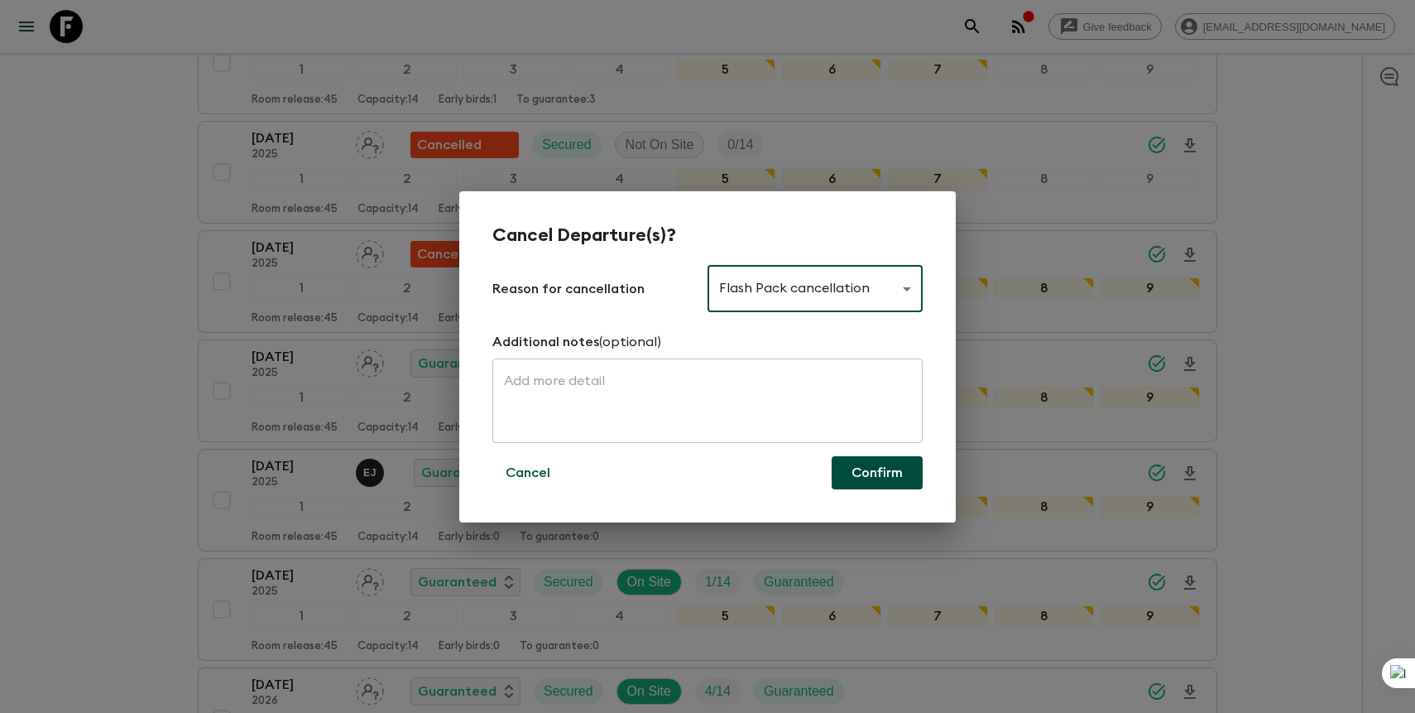
click at [865, 467] on button "Confirm" at bounding box center [877, 472] width 91 height 33
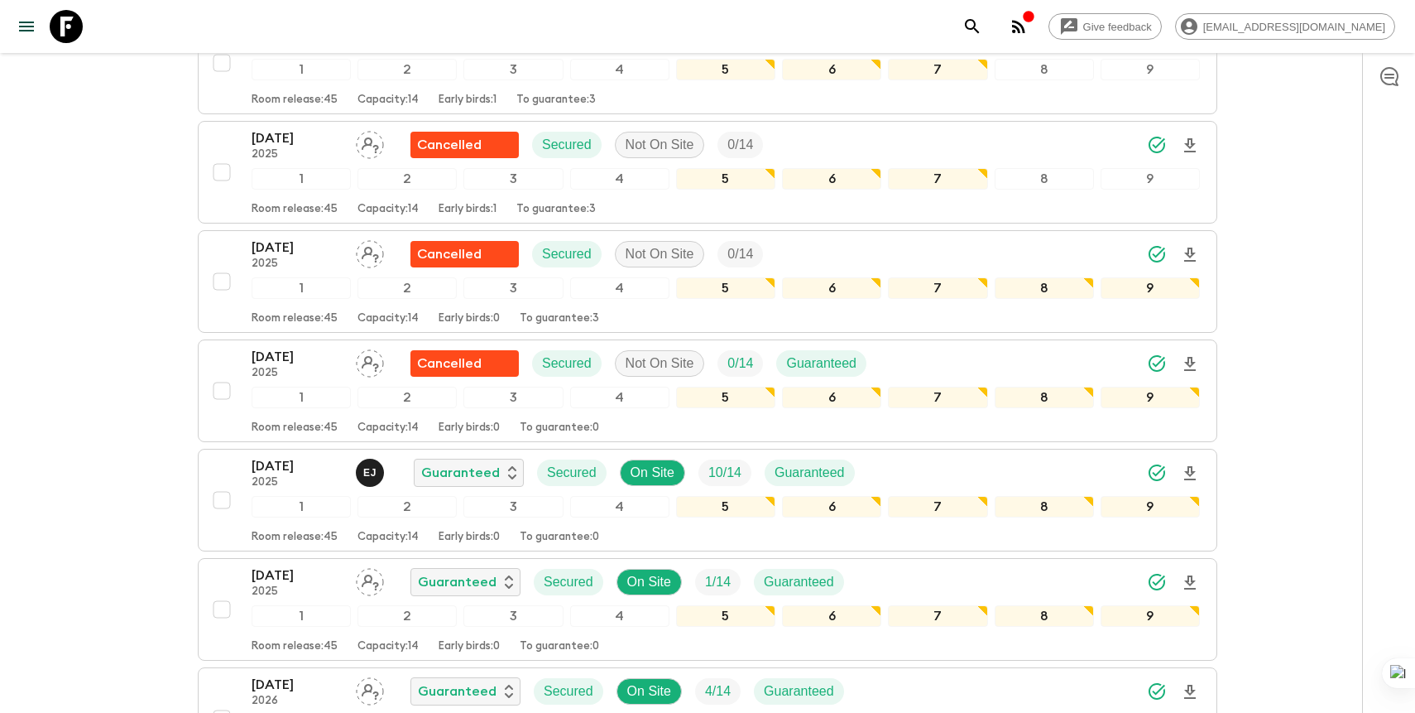
click at [70, 36] on icon at bounding box center [66, 26] width 33 height 33
